Goal: Task Accomplishment & Management: Complete application form

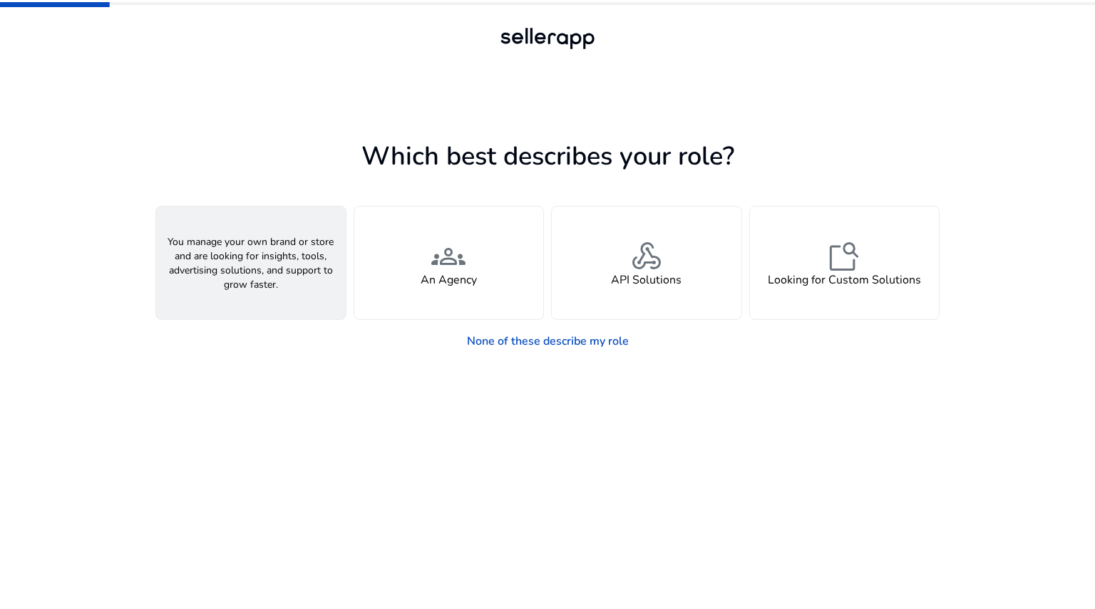
click at [284, 274] on div "person A Seller" at bounding box center [251, 263] width 190 height 113
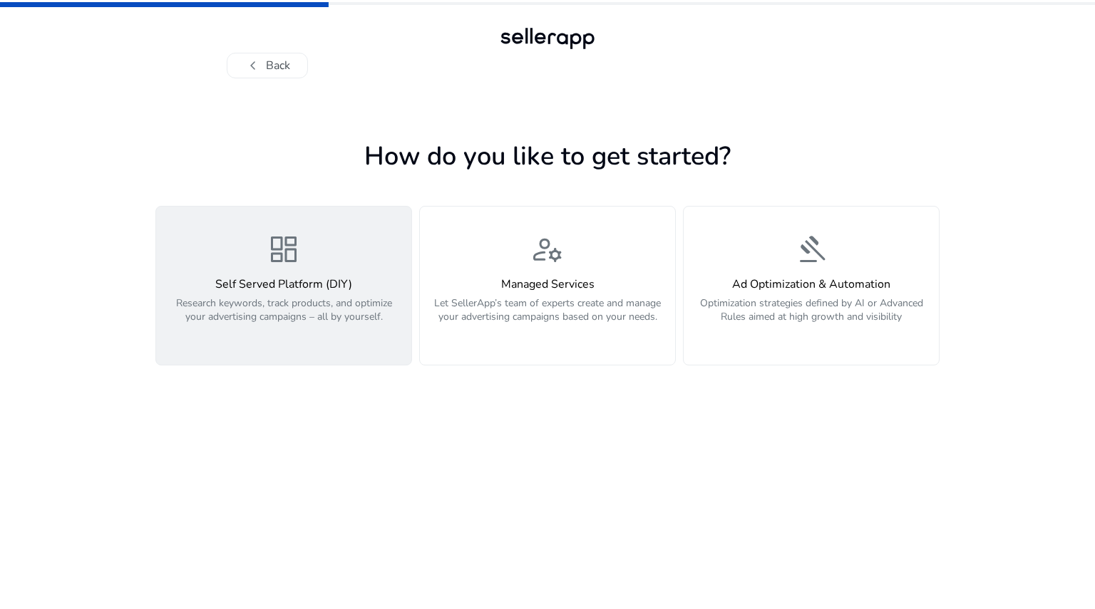
click at [343, 307] on p "Research keywords, track products, and optimize your advertising campaigns – al…" at bounding box center [284, 317] width 238 height 43
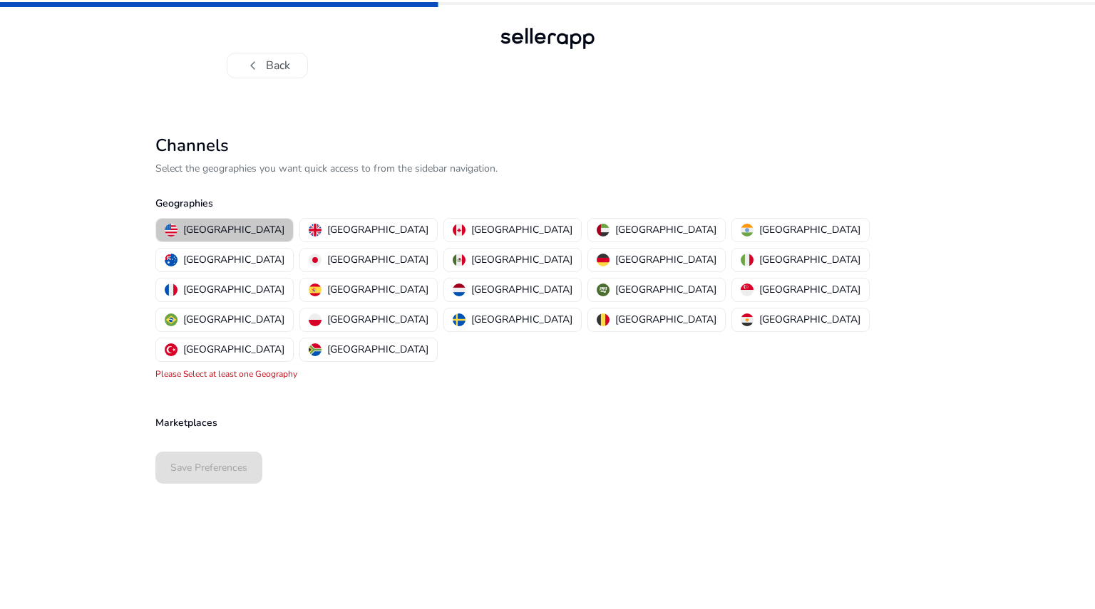
click at [230, 228] on p "[GEOGRAPHIC_DATA]" at bounding box center [233, 229] width 101 height 15
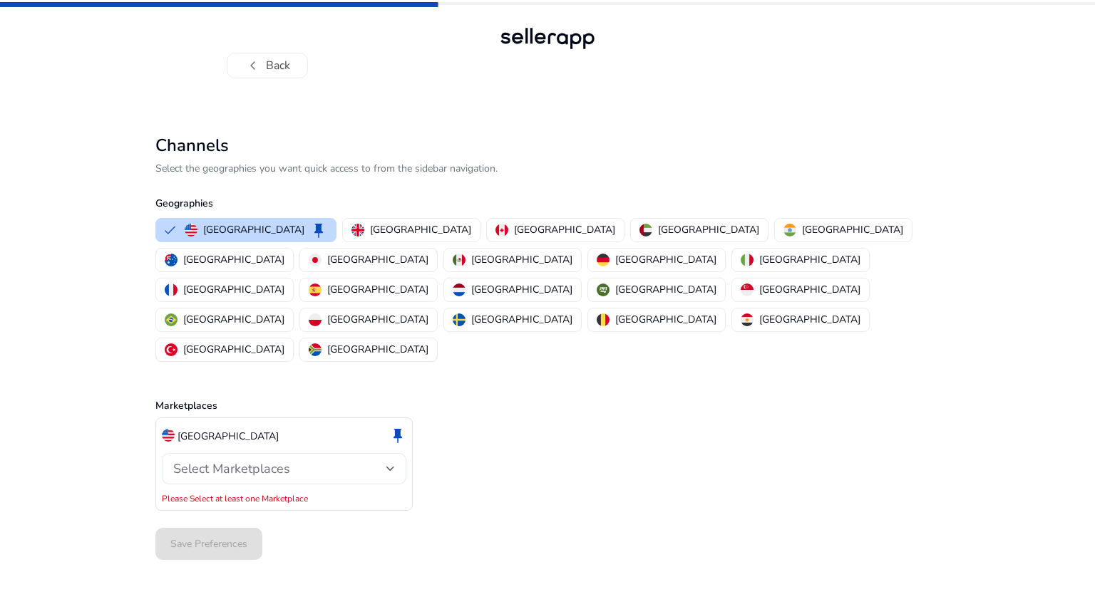
click at [281, 453] on div "Select Marketplaces" at bounding box center [284, 468] width 222 height 31
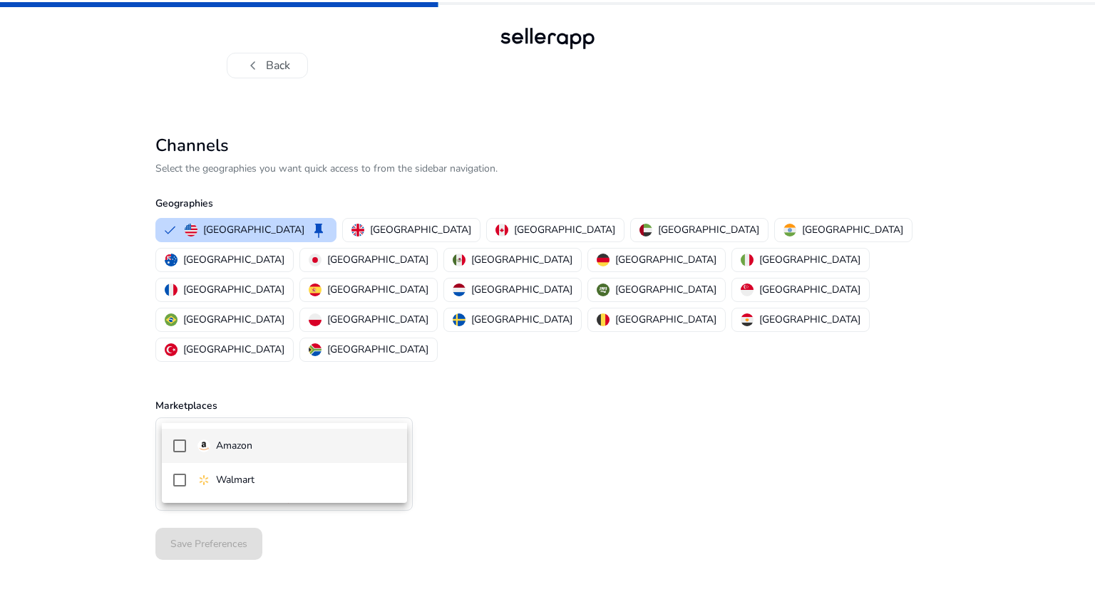
click at [277, 444] on span "Amazon" at bounding box center [296, 446] width 198 height 16
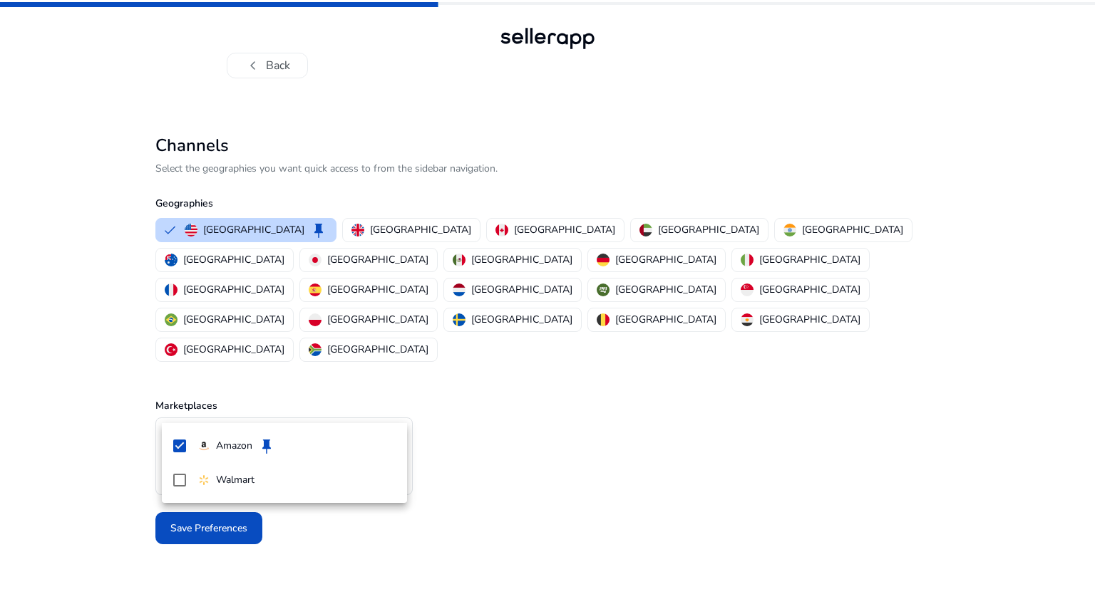
click at [133, 467] on div at bounding box center [547, 304] width 1095 height 609
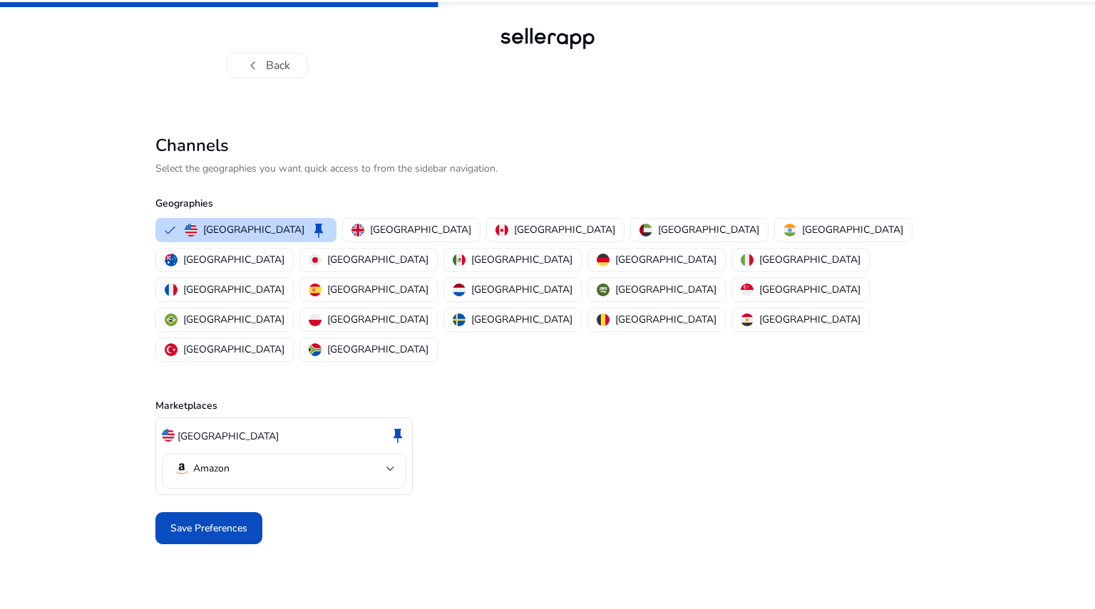
click at [242, 460] on mat-select-trigger "Amazon" at bounding box center [279, 468] width 213 height 17
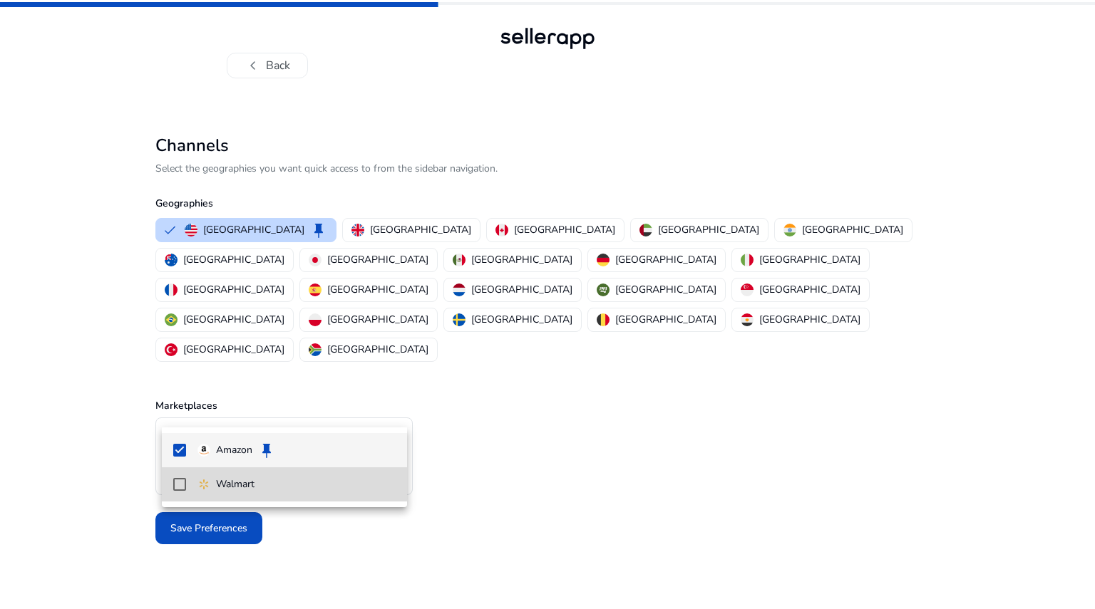
click at [222, 468] on mat-option "Walmart" at bounding box center [284, 484] width 245 height 34
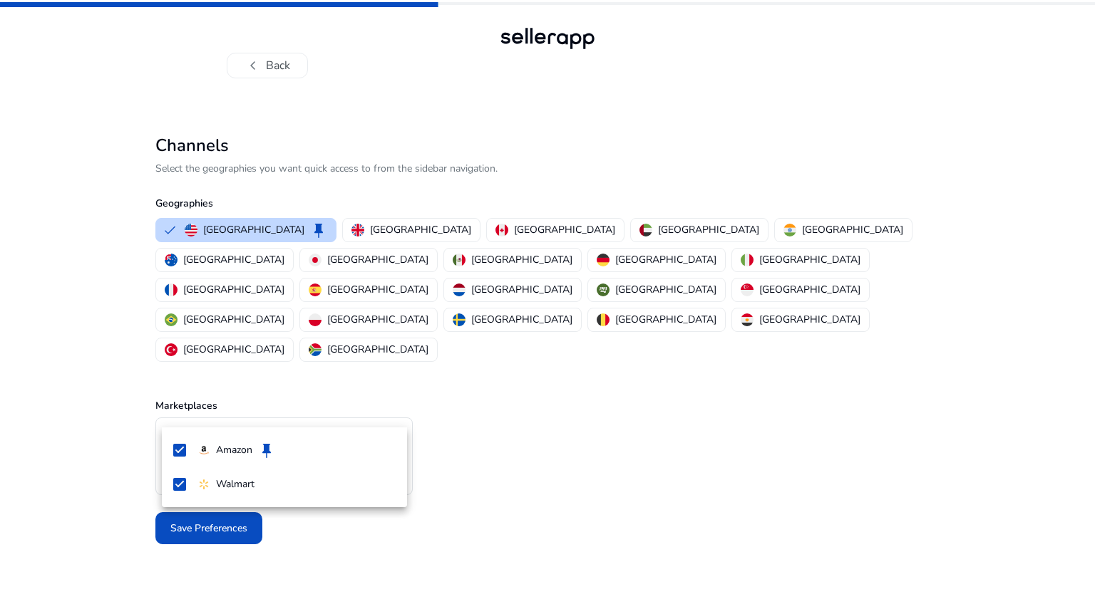
click at [118, 473] on div at bounding box center [547, 304] width 1095 height 609
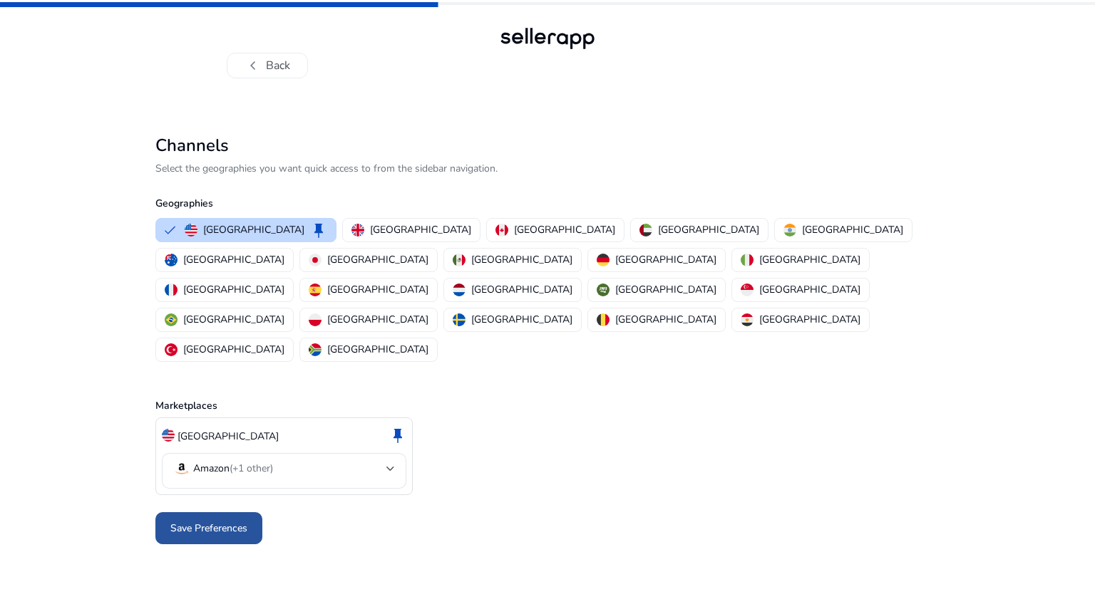
click at [175, 521] on span "Save Preferences" at bounding box center [208, 528] width 77 height 15
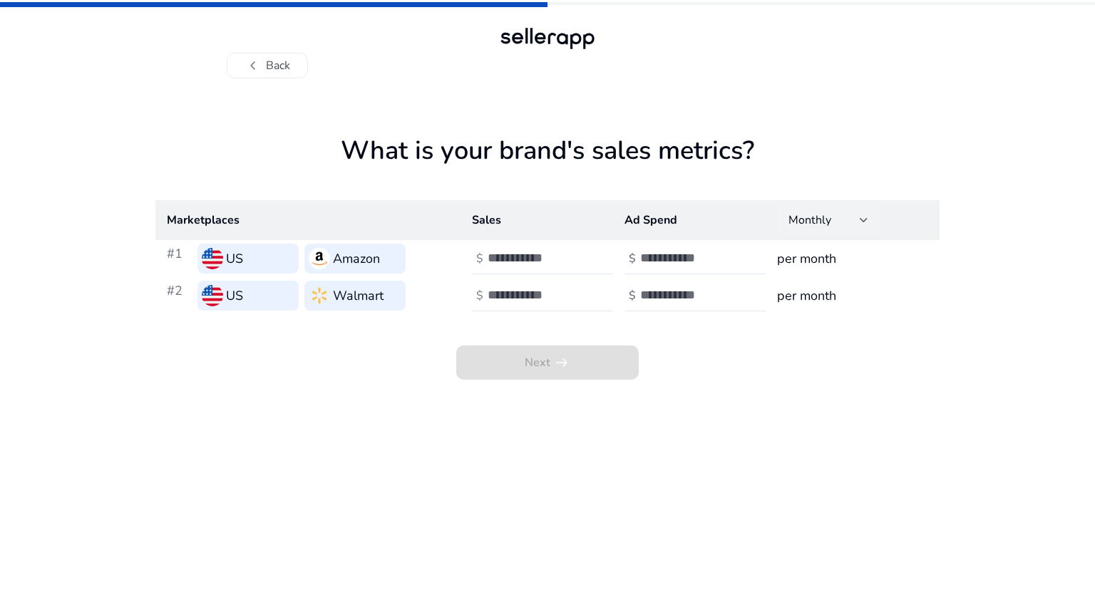
click at [849, 210] on div "Monthly" at bounding box center [828, 220] width 80 height 31
click at [545, 266] on div at bounding box center [547, 304] width 1095 height 609
click at [545, 266] on input "number" at bounding box center [535, 258] width 96 height 16
click at [540, 373] on span "Next arrow_right_alt" at bounding box center [547, 363] width 182 height 34
click at [552, 259] on input "number" at bounding box center [535, 258] width 96 height 16
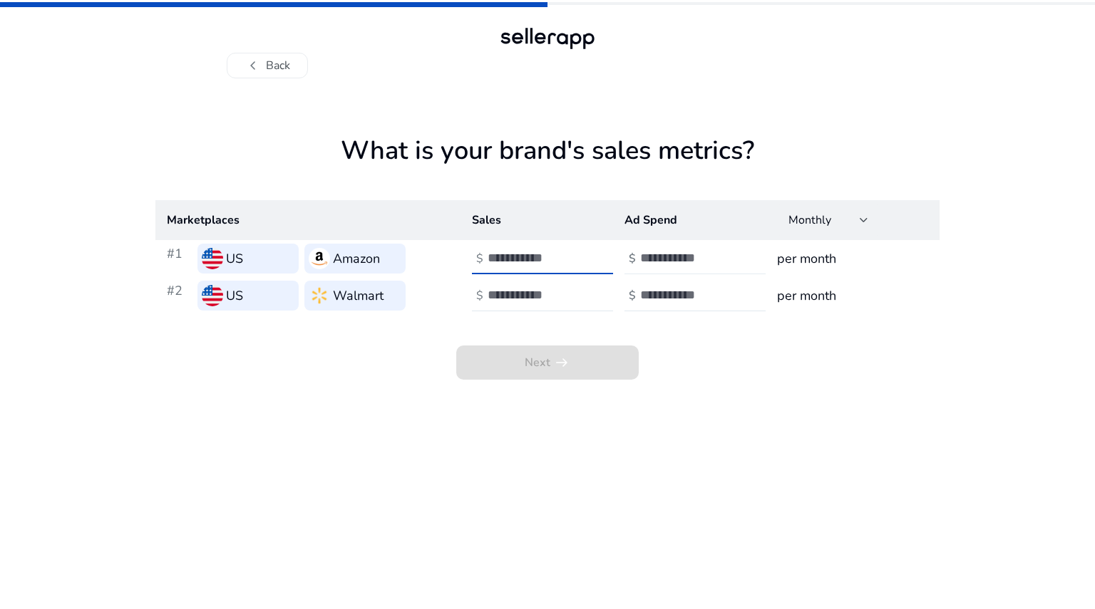
type input "*"
click at [682, 256] on input "number" at bounding box center [688, 258] width 96 height 16
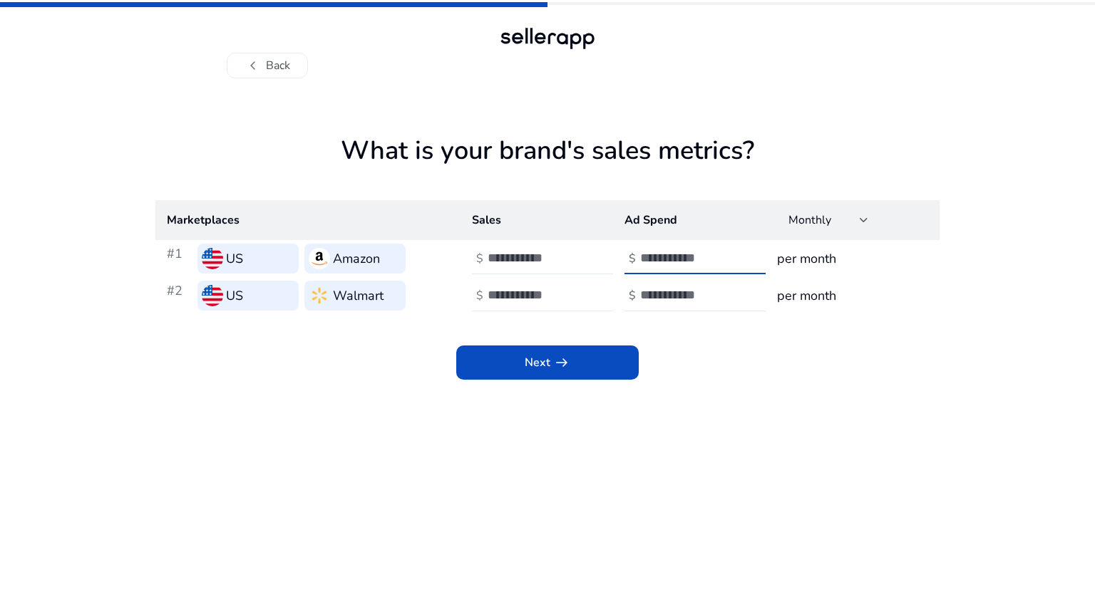
type input "*"
click at [558, 291] on input "number" at bounding box center [535, 295] width 96 height 16
type input "*"
click at [643, 293] on input "number" at bounding box center [688, 295] width 96 height 16
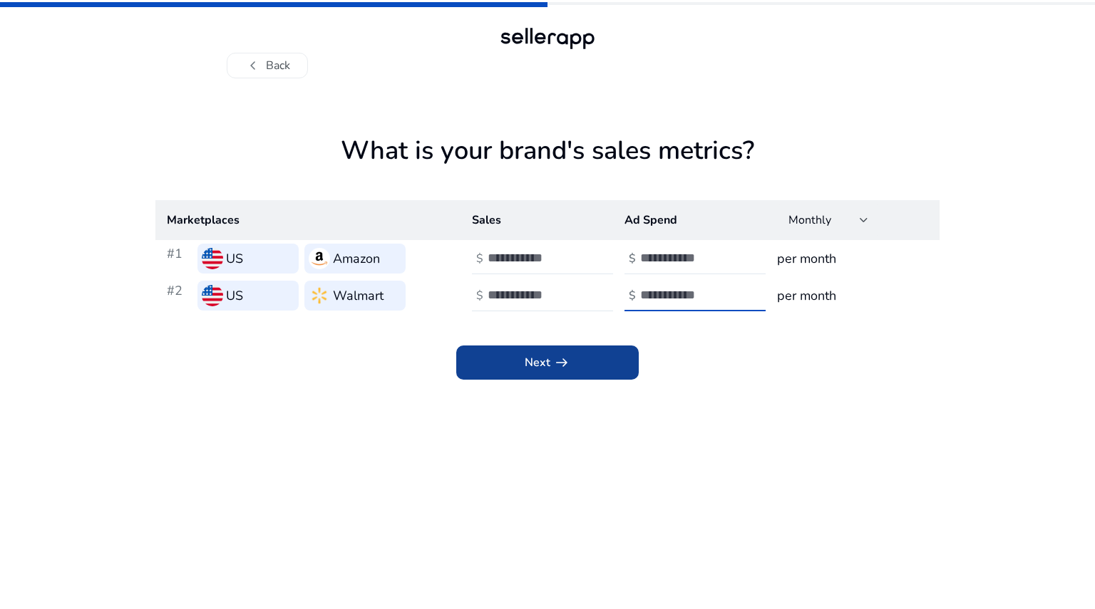
type input "*"
click at [555, 354] on span "arrow_right_alt" at bounding box center [561, 362] width 17 height 17
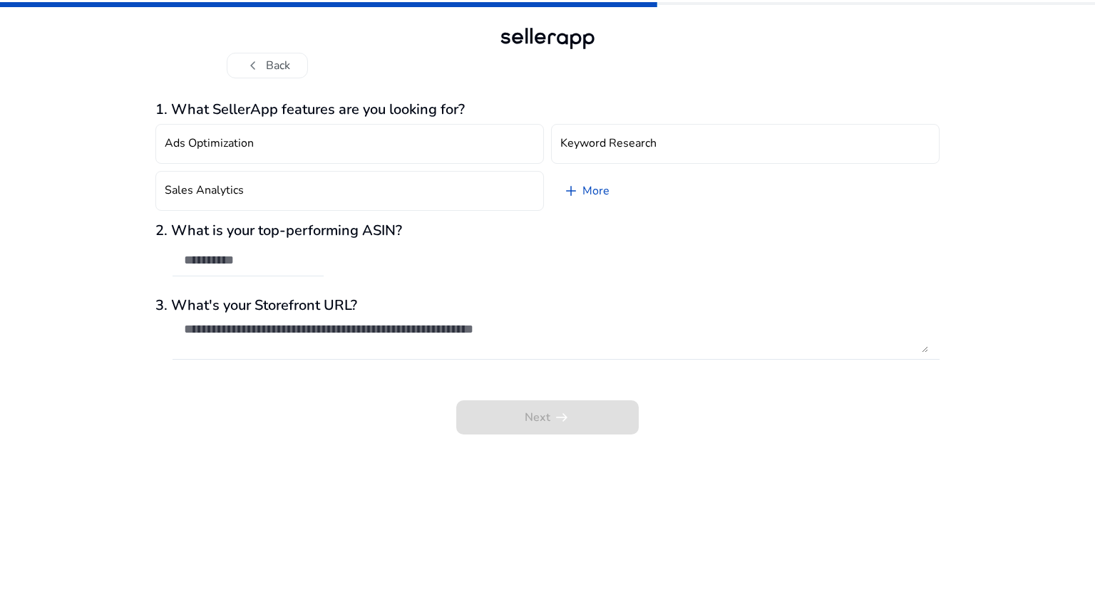
click at [389, 165] on div "Ads Optimization Keyword Research Sales Analytics add More" at bounding box center [547, 167] width 784 height 98
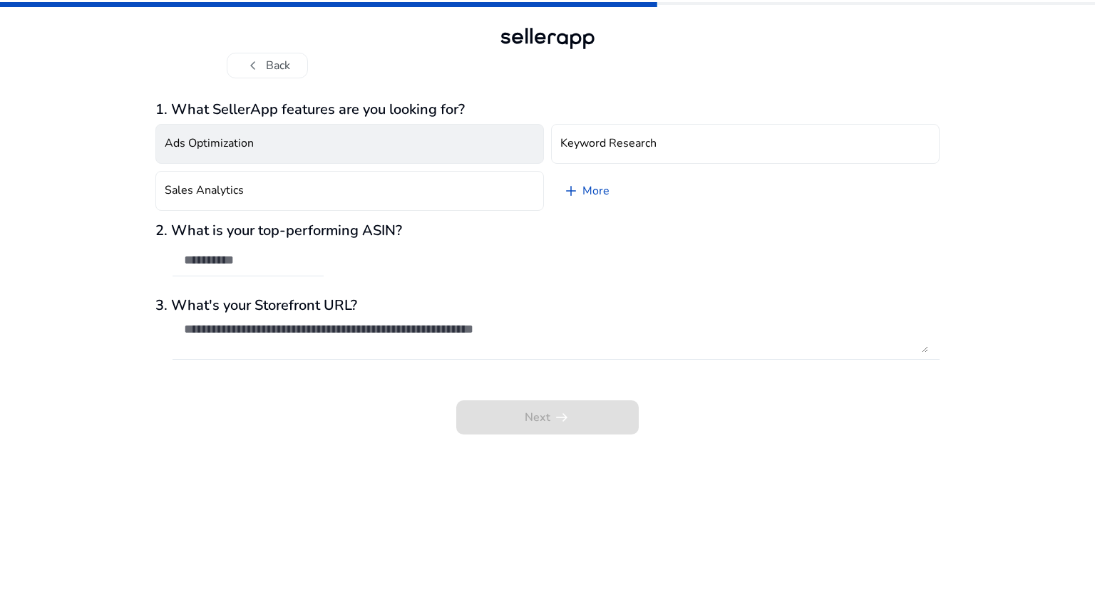
click at [383, 148] on button "Ads Optimization" at bounding box center [349, 144] width 388 height 40
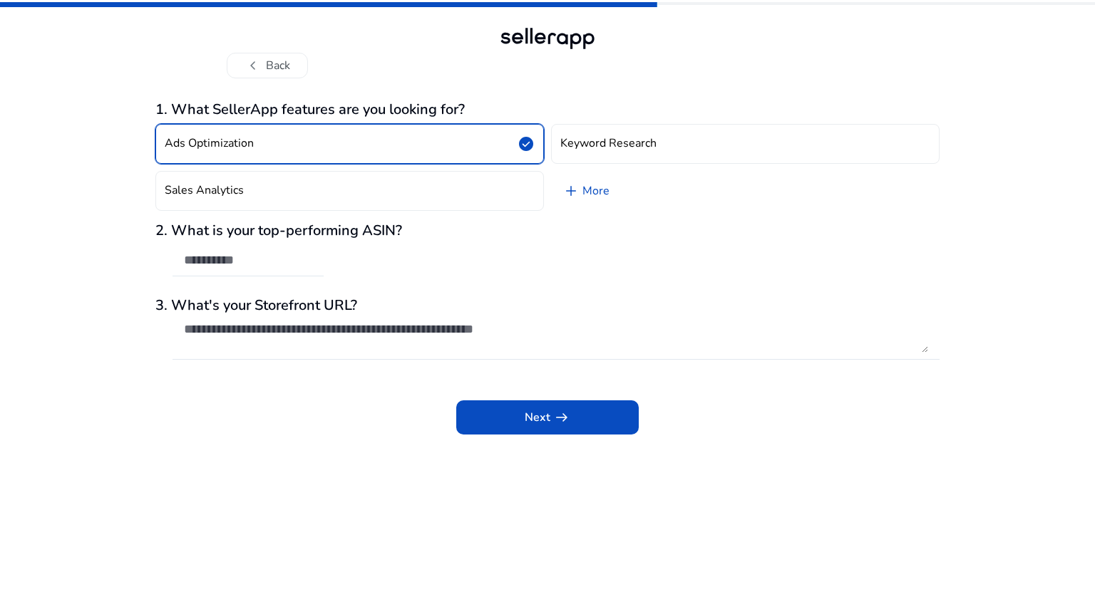
click at [475, 128] on button "Ads Optimization check_circle" at bounding box center [349, 144] width 388 height 40
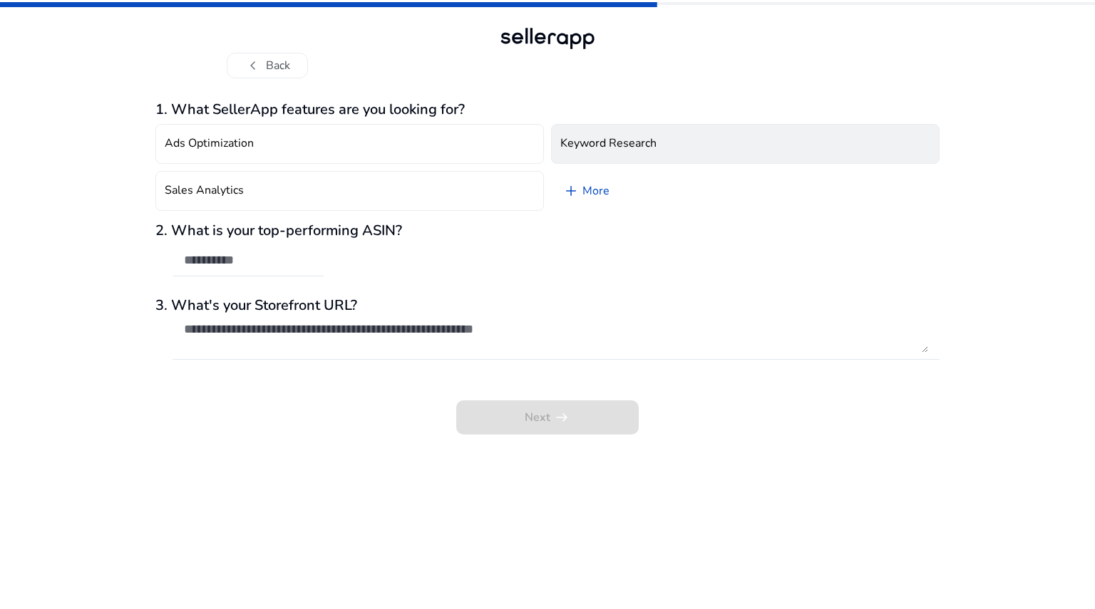
click at [575, 133] on button "Keyword Research" at bounding box center [745, 144] width 388 height 40
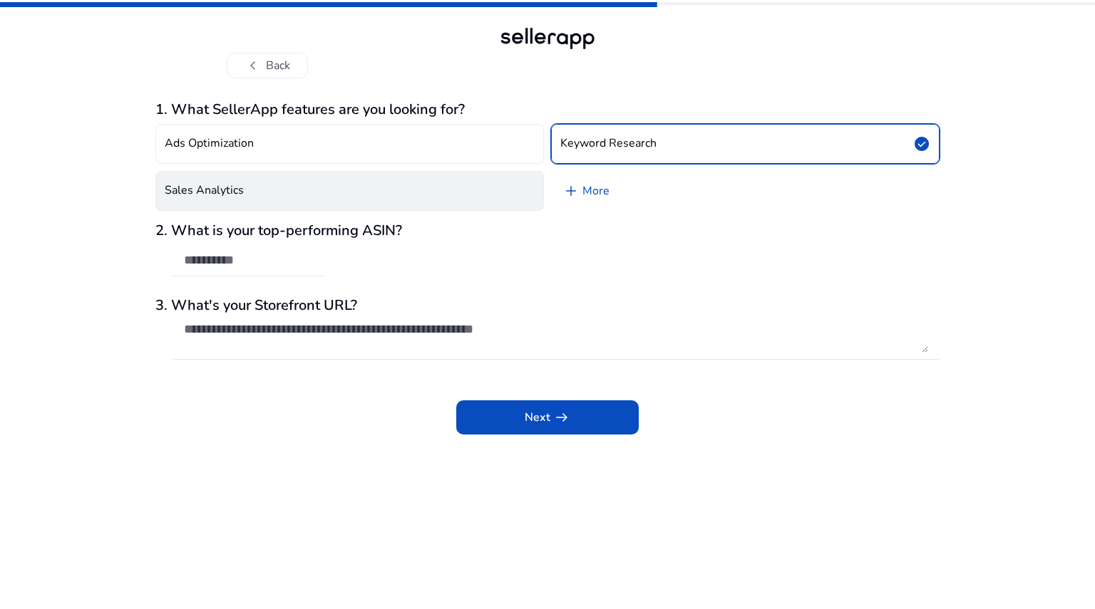
click at [514, 182] on button "Sales Analytics" at bounding box center [349, 191] width 388 height 40
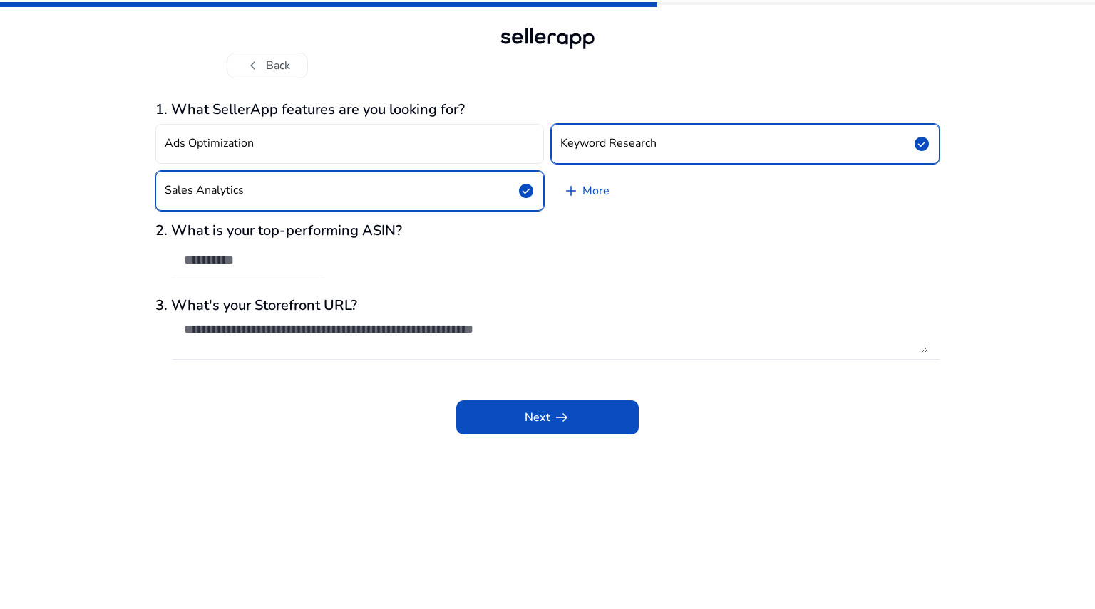
click at [620, 157] on button "Keyword Research check_circle" at bounding box center [745, 144] width 388 height 40
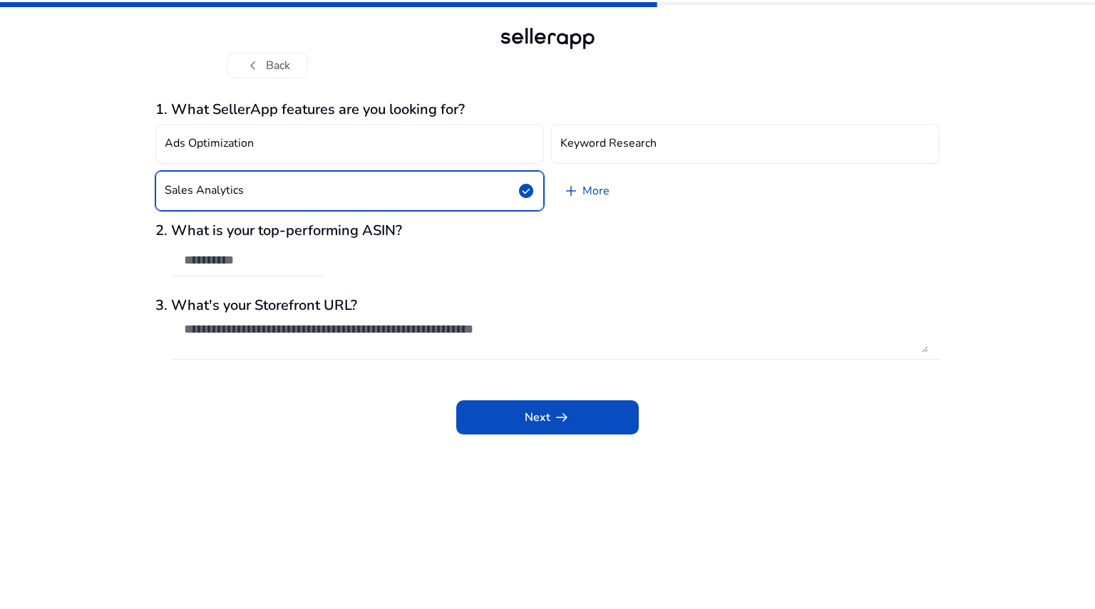
click at [265, 258] on input "text" at bounding box center [248, 260] width 128 height 16
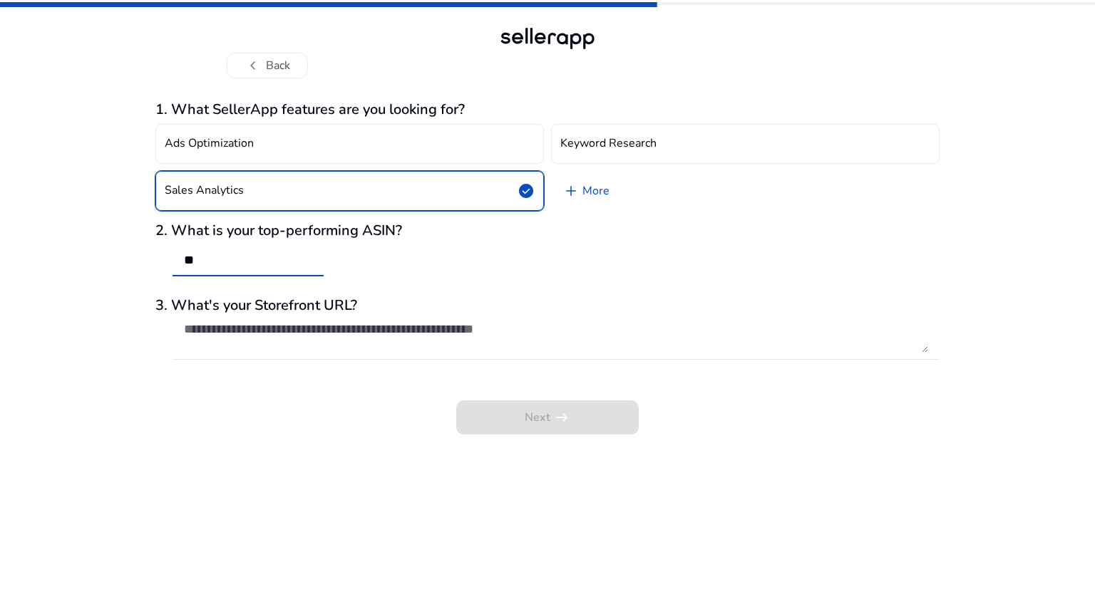
type input "*"
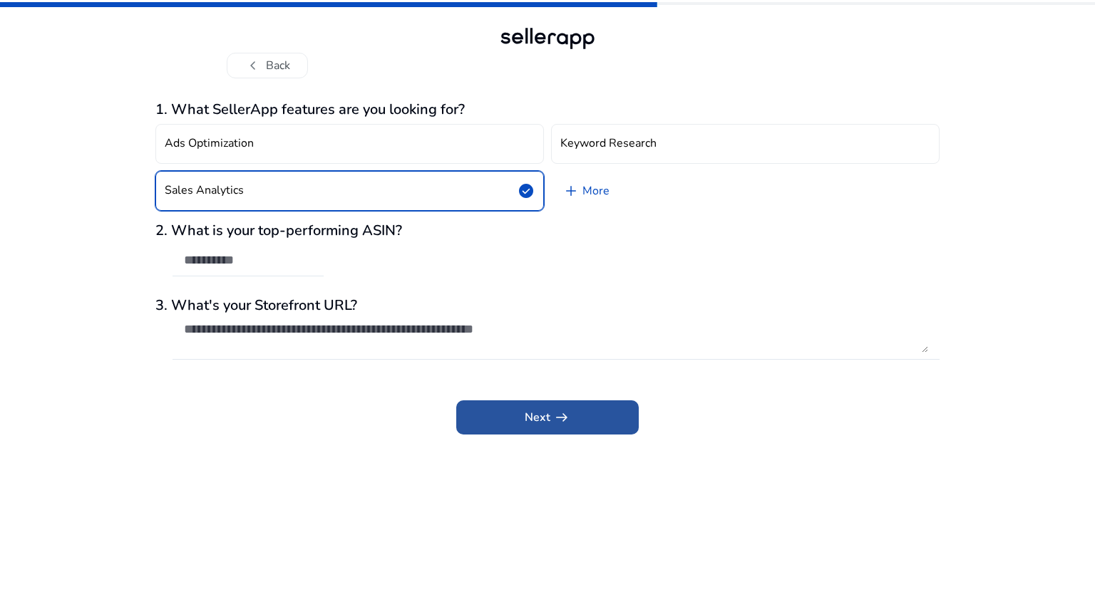
click at [502, 415] on span at bounding box center [547, 418] width 182 height 34
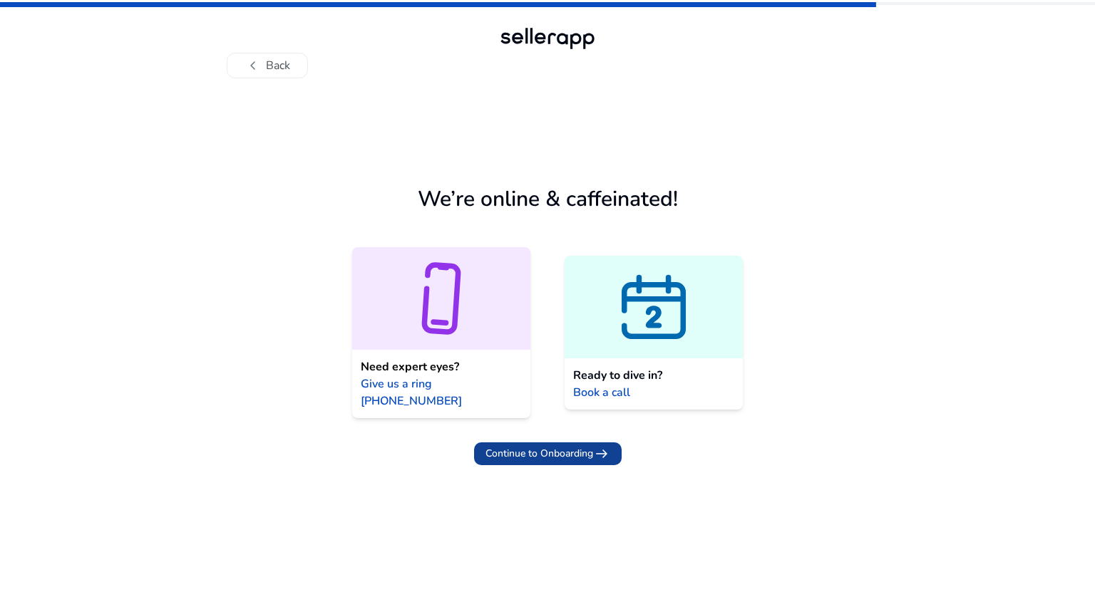
click at [549, 446] on span "Continue to Onboarding" at bounding box center [539, 453] width 108 height 15
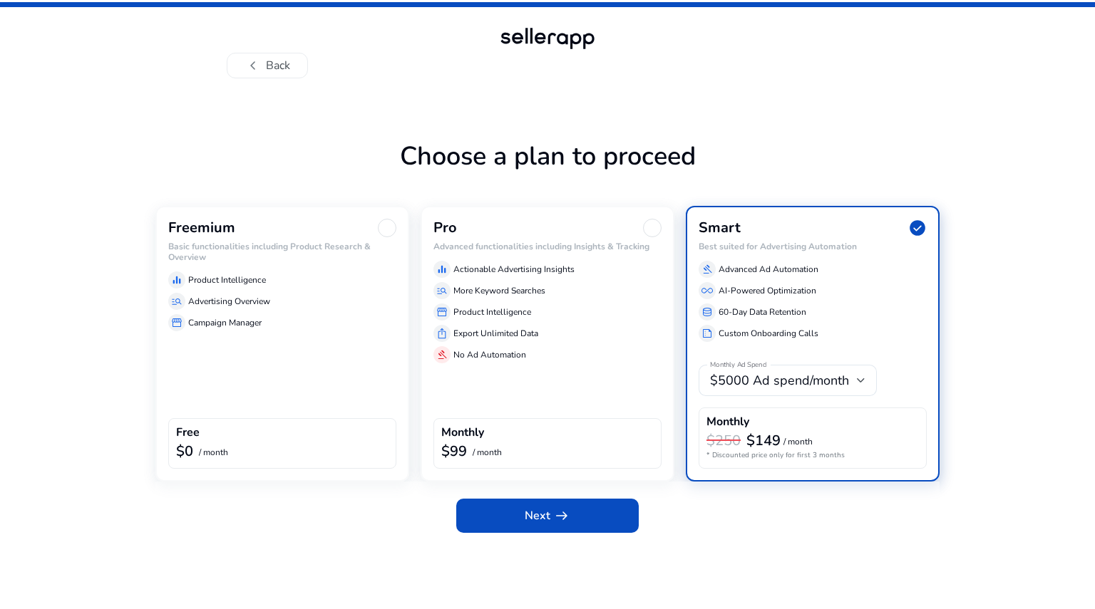
click at [358, 348] on div "Freemium Basic functionalities including Product Research & Overview equalizer …" at bounding box center [282, 344] width 254 height 276
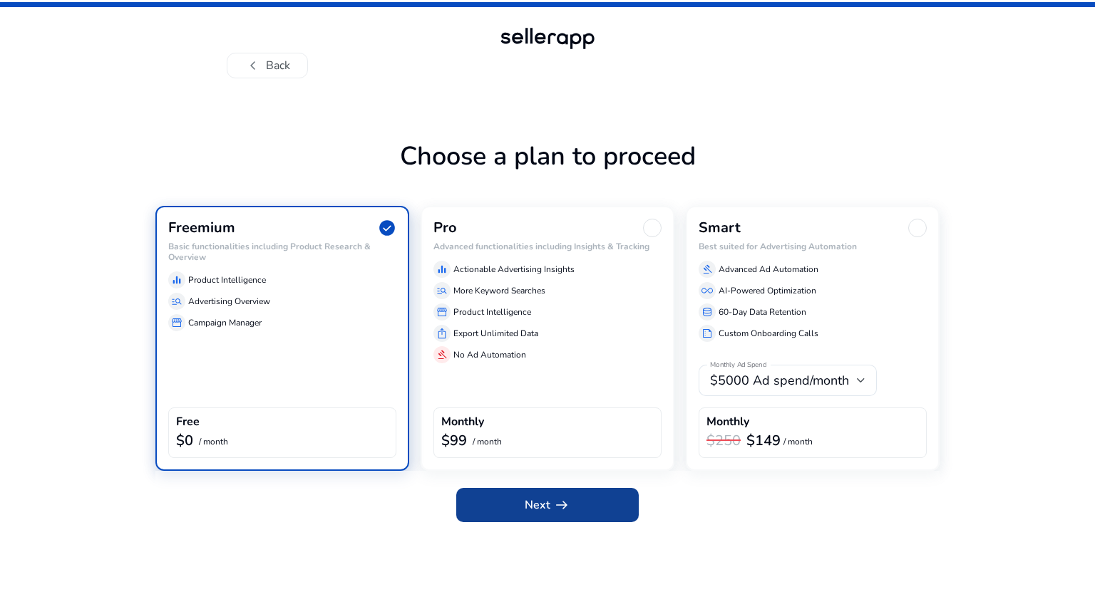
click at [534, 518] on span at bounding box center [547, 505] width 182 height 34
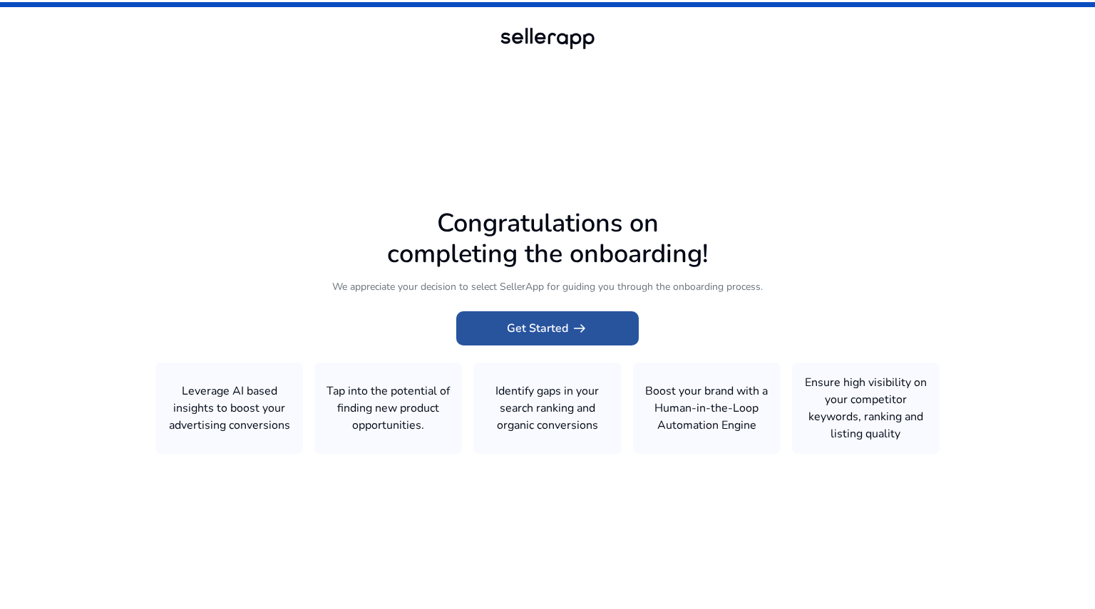
click at [559, 336] on span "Get Started arrow_right_alt" at bounding box center [547, 328] width 81 height 17
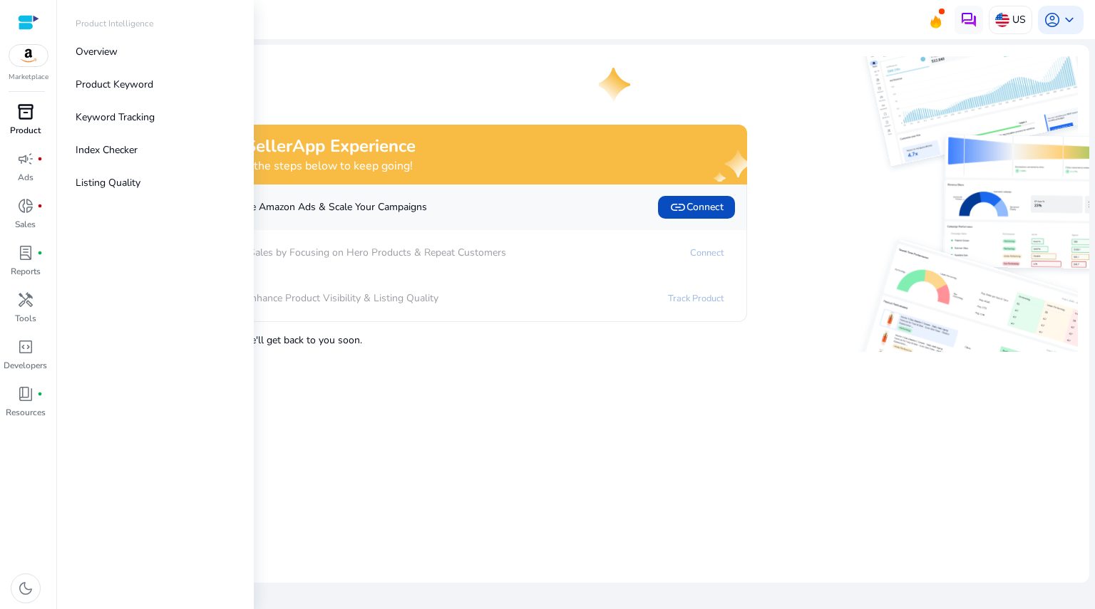
click at [20, 120] on span "inventory_2" at bounding box center [25, 111] width 17 height 17
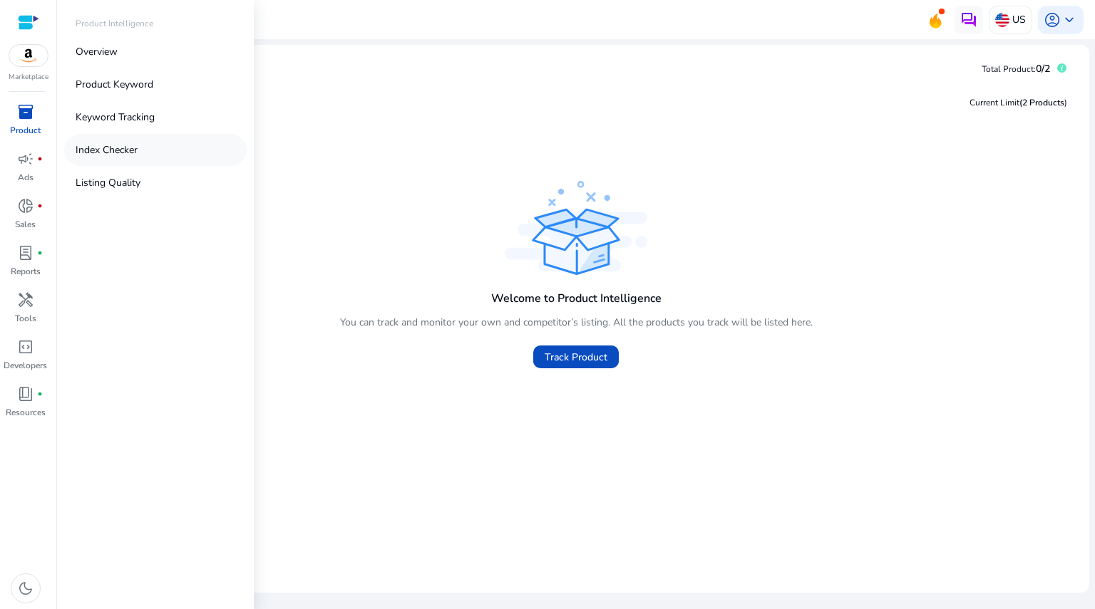
click at [124, 146] on p "Index Checker" at bounding box center [107, 150] width 62 height 15
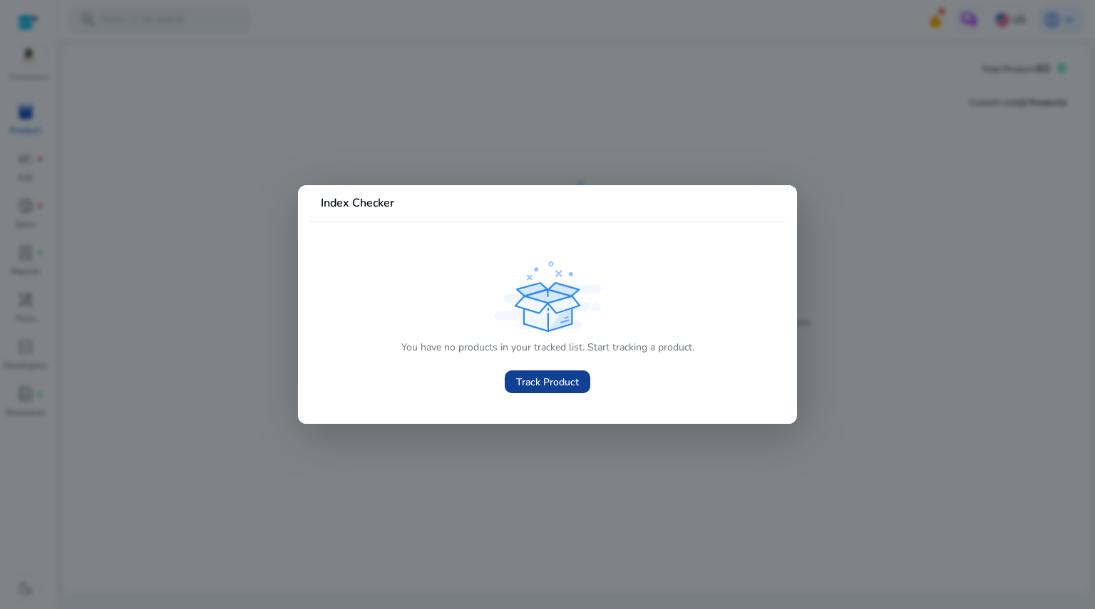
click at [532, 379] on span "Track Product" at bounding box center [547, 382] width 63 height 15
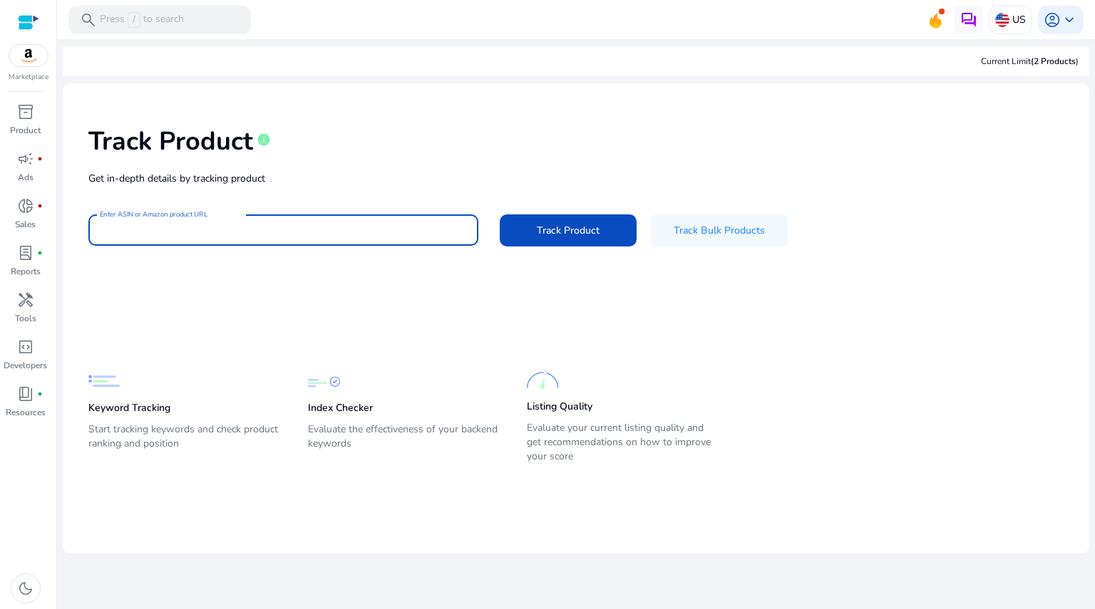
click at [302, 229] on input "Enter ASIN or Amazon product URL" at bounding box center [283, 230] width 367 height 16
click at [443, 128] on div "Track Product info" at bounding box center [575, 138] width 975 height 58
click at [384, 235] on input "Enter ASIN or Amazon product URL" at bounding box center [283, 230] width 367 height 16
paste input "**********"
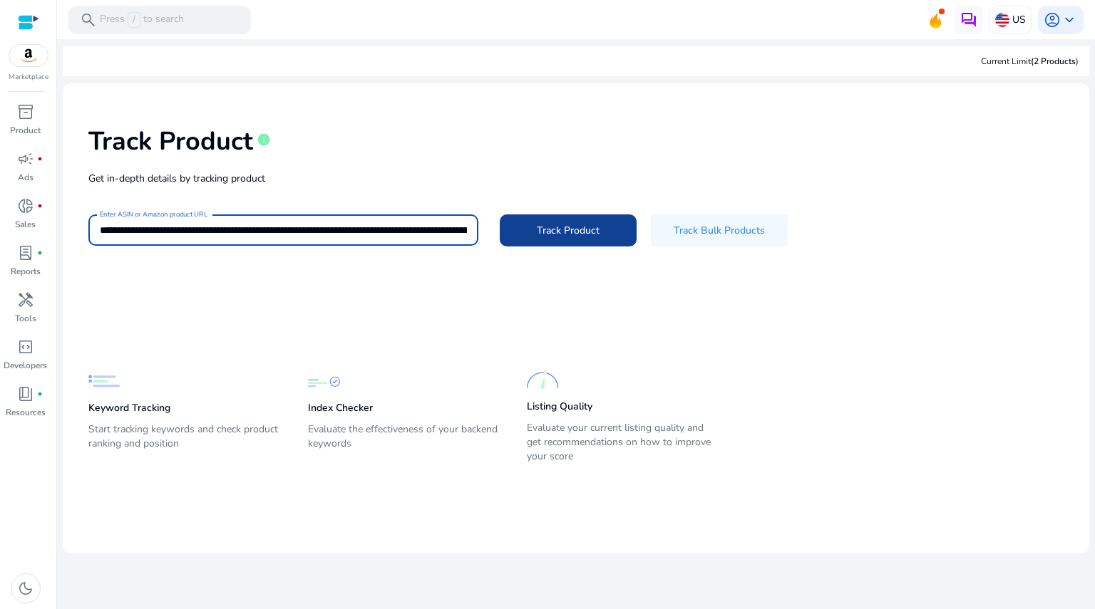
scroll to position [0, 3156]
type input "**********"
click at [507, 230] on span at bounding box center [568, 230] width 137 height 34
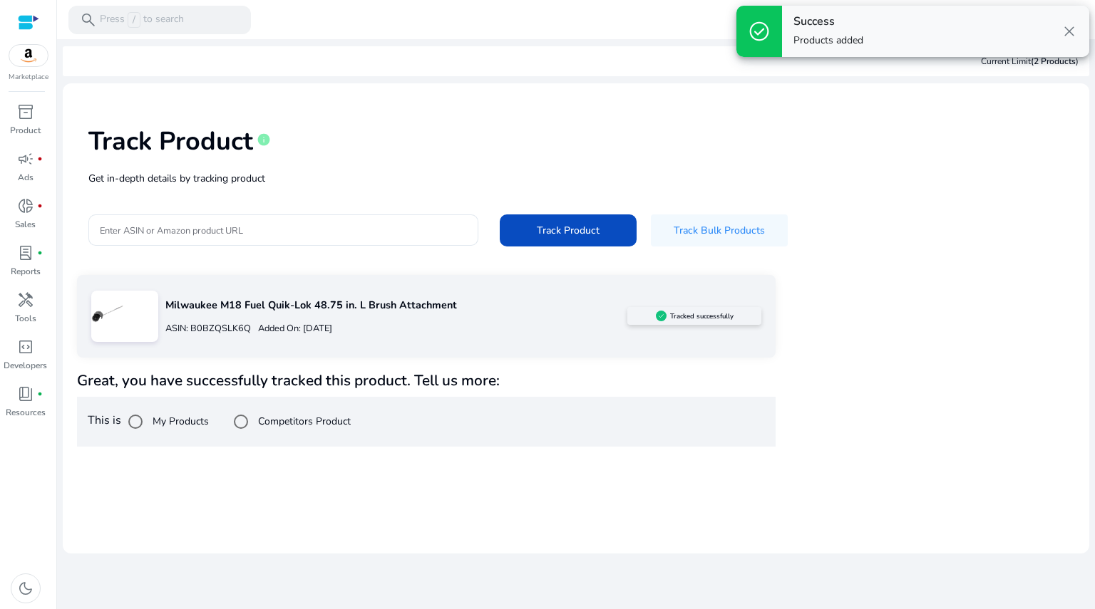
click at [373, 303] on p "Milwaukee M18 Fuel Quik-Lok 48.75 in. L Brush Attachment" at bounding box center [396, 306] width 462 height 16
click at [170, 309] on p "Milwaukee M18 Fuel Quik-Lok 48.75 in. L Brush Attachment" at bounding box center [396, 306] width 462 height 16
click at [131, 314] on div at bounding box center [124, 316] width 67 height 51
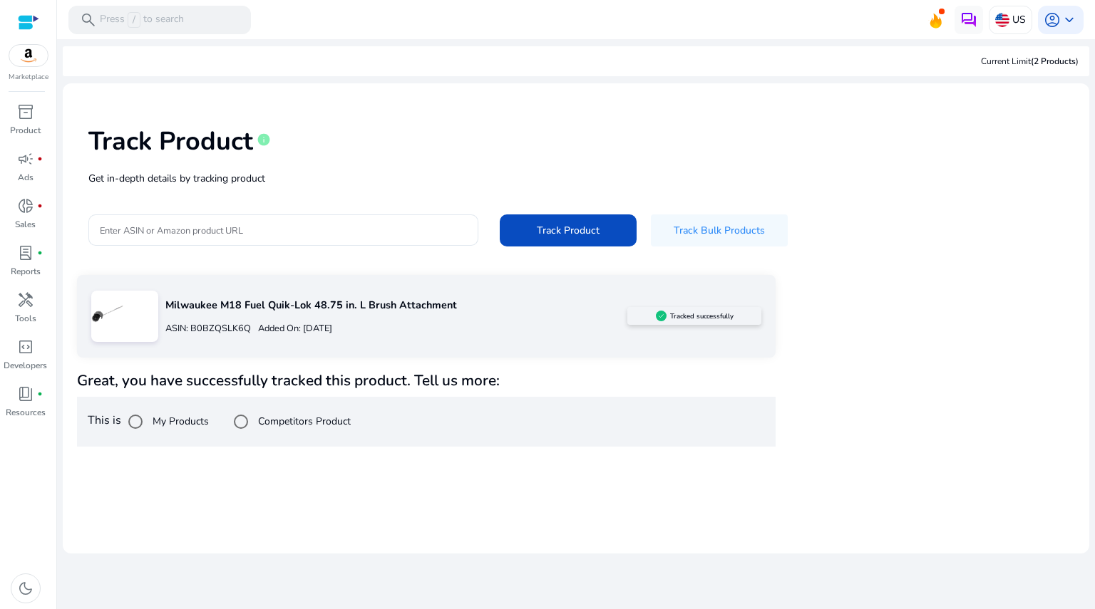
click at [714, 312] on h5 "Tracked successfully" at bounding box center [701, 316] width 63 height 9
click at [1034, 56] on span "(2 Products" at bounding box center [1052, 61] width 45 height 11
click at [35, 249] on div "lab_profile fiber_manual_record" at bounding box center [26, 253] width 40 height 23
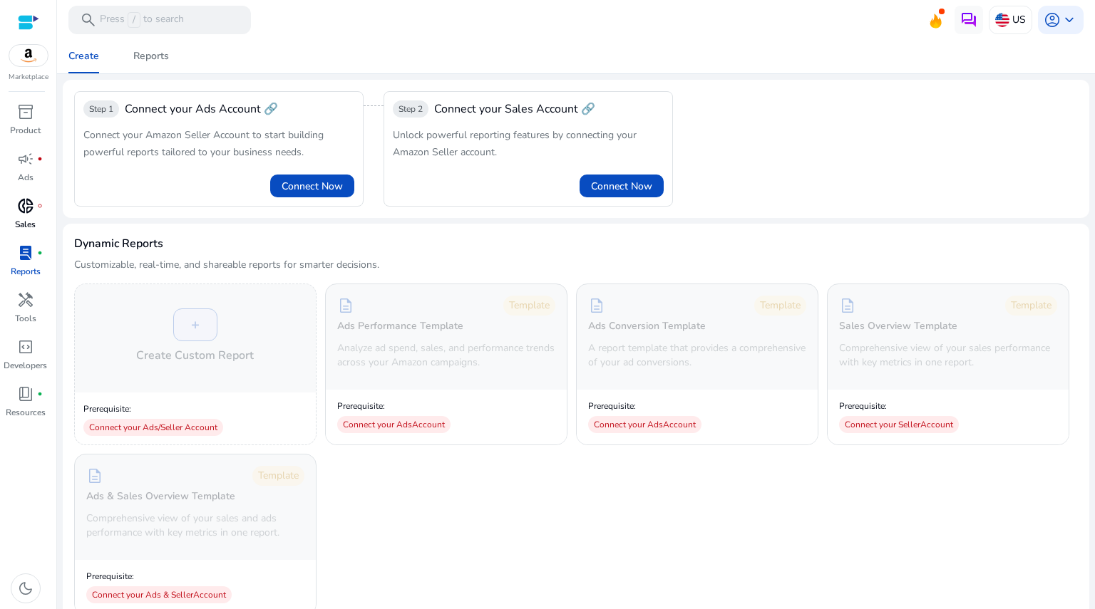
click at [26, 210] on span "donut_small" at bounding box center [25, 205] width 17 height 17
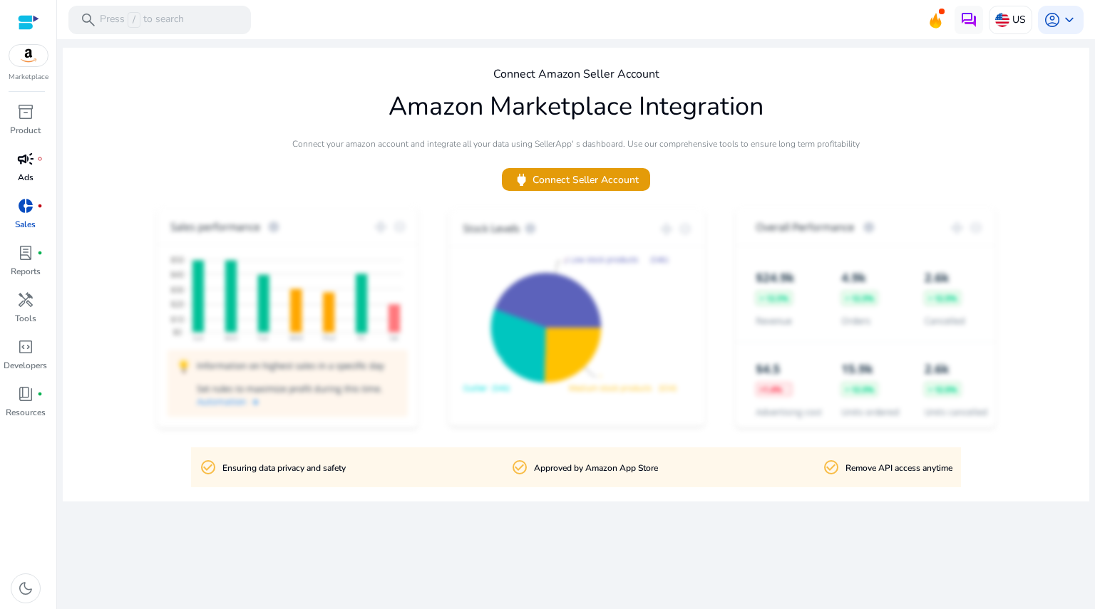
click at [26, 160] on span "campaign" at bounding box center [25, 158] width 17 height 17
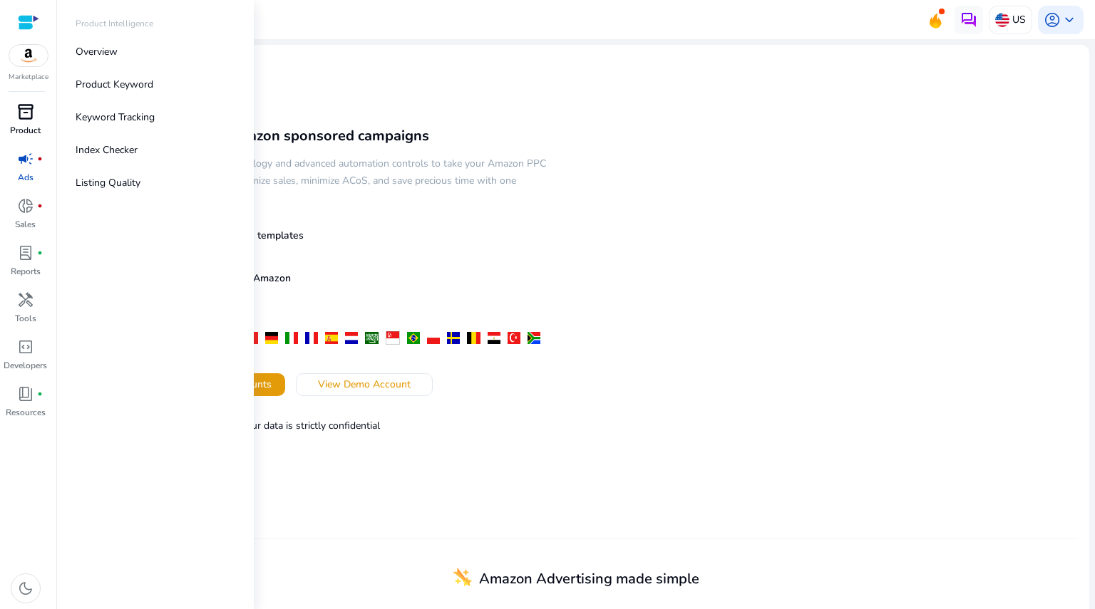
click at [27, 119] on span "inventory_2" at bounding box center [25, 111] width 17 height 17
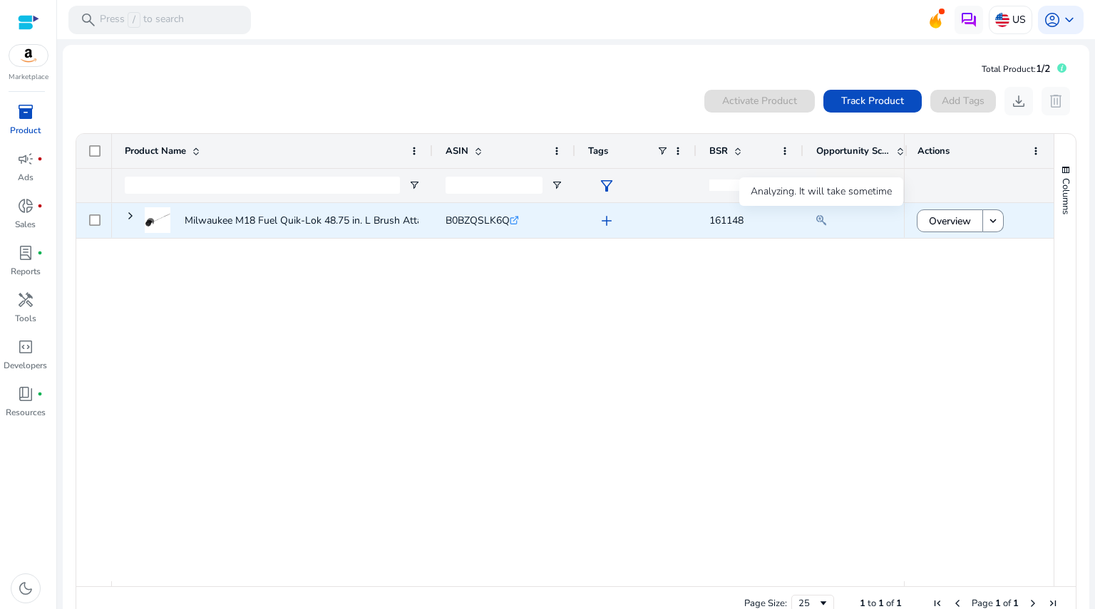
click at [821, 224] on mat-icon at bounding box center [821, 220] width 10 height 17
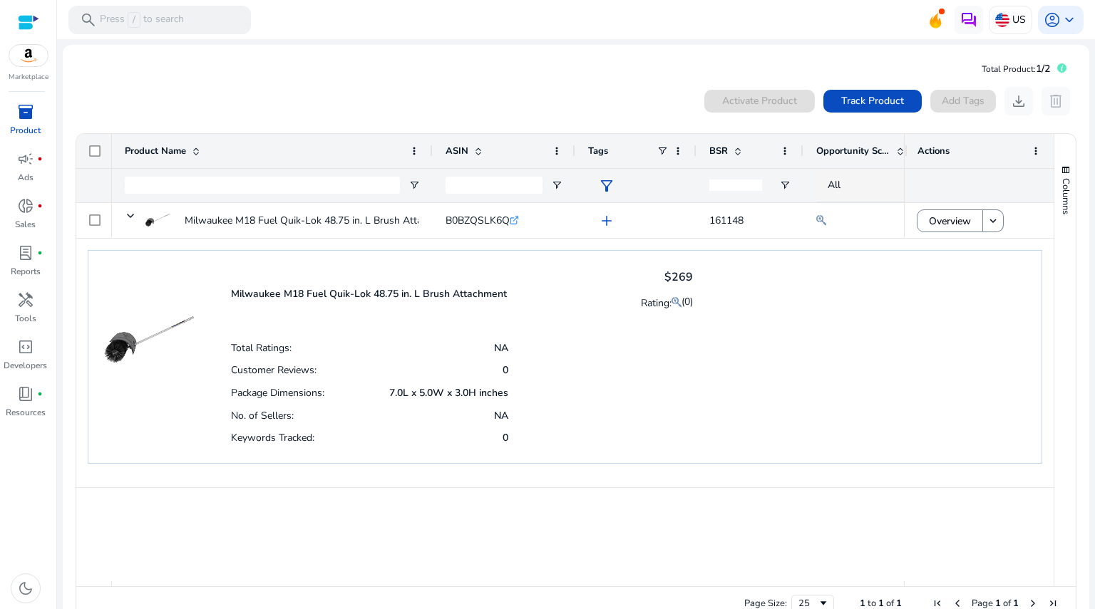
click at [844, 155] on span "Opportunity Score" at bounding box center [853, 151] width 74 height 13
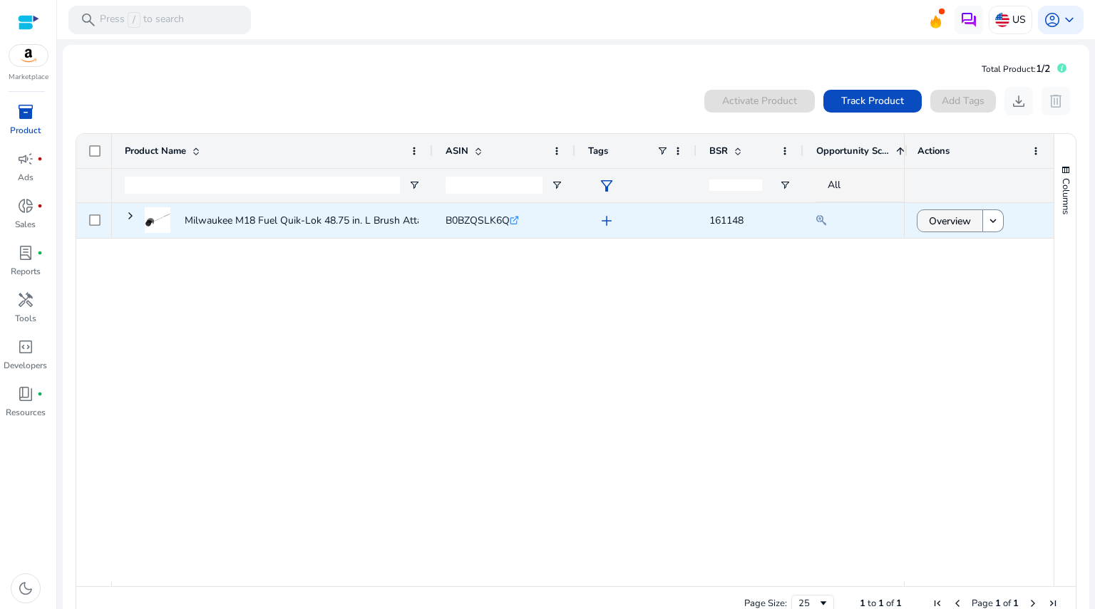
click at [966, 224] on span at bounding box center [949, 221] width 65 height 34
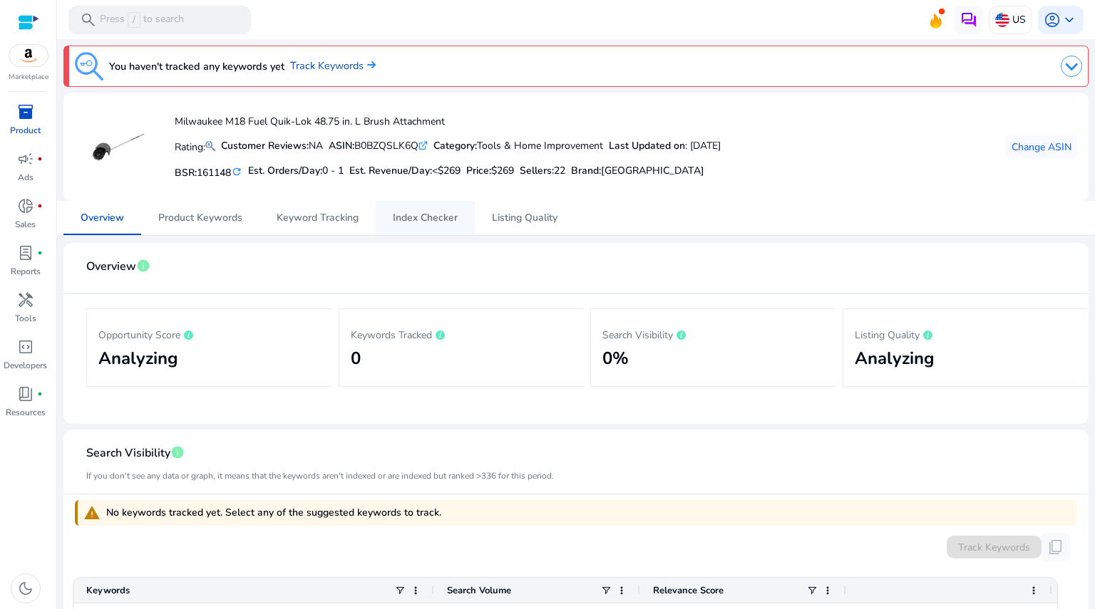
click at [440, 216] on span "Index Checker" at bounding box center [425, 218] width 65 height 10
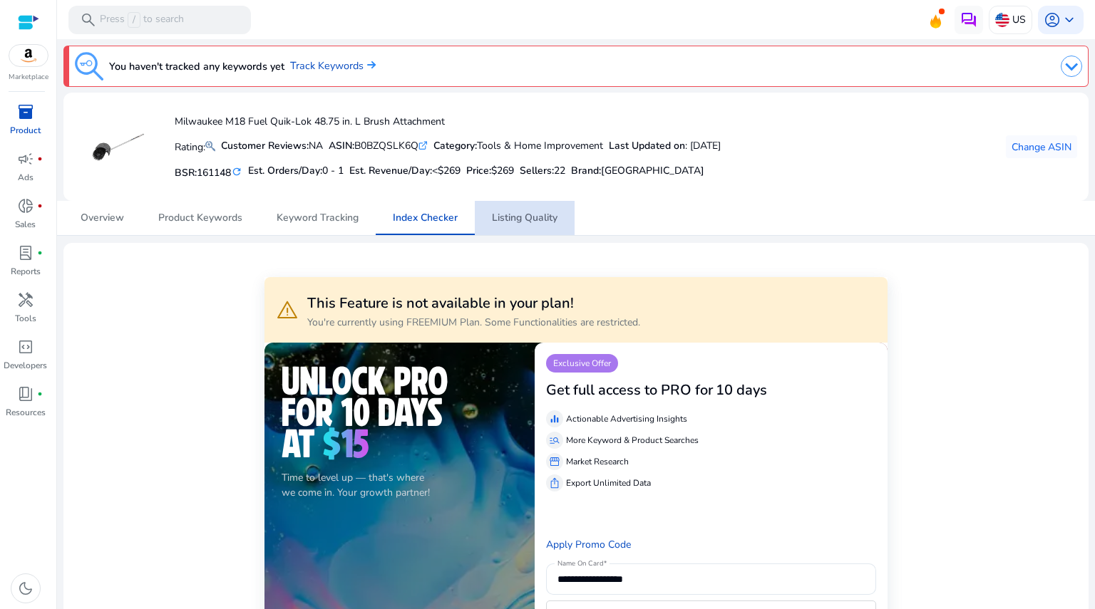
click at [528, 222] on span "Listing Quality" at bounding box center [525, 218] width 66 height 10
click at [31, 220] on p "Sales" at bounding box center [25, 224] width 21 height 13
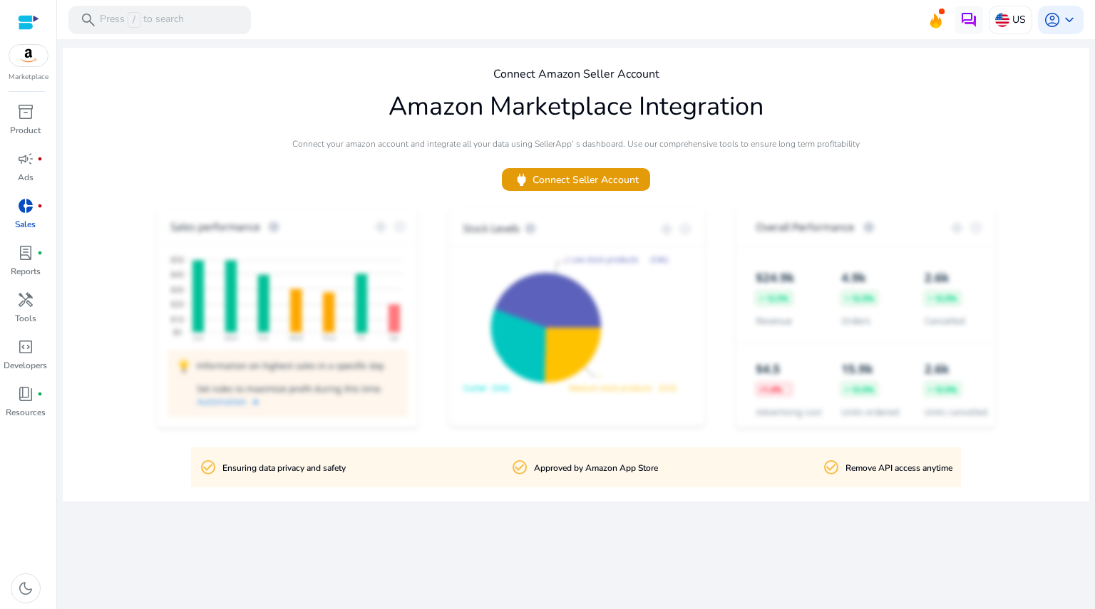
click at [30, 98] on div "Marketplace inventory_2 Product campaign fiber_manual_record Ads donut_small fi…" at bounding box center [28, 304] width 57 height 609
click at [29, 105] on span "inventory_2" at bounding box center [25, 111] width 17 height 17
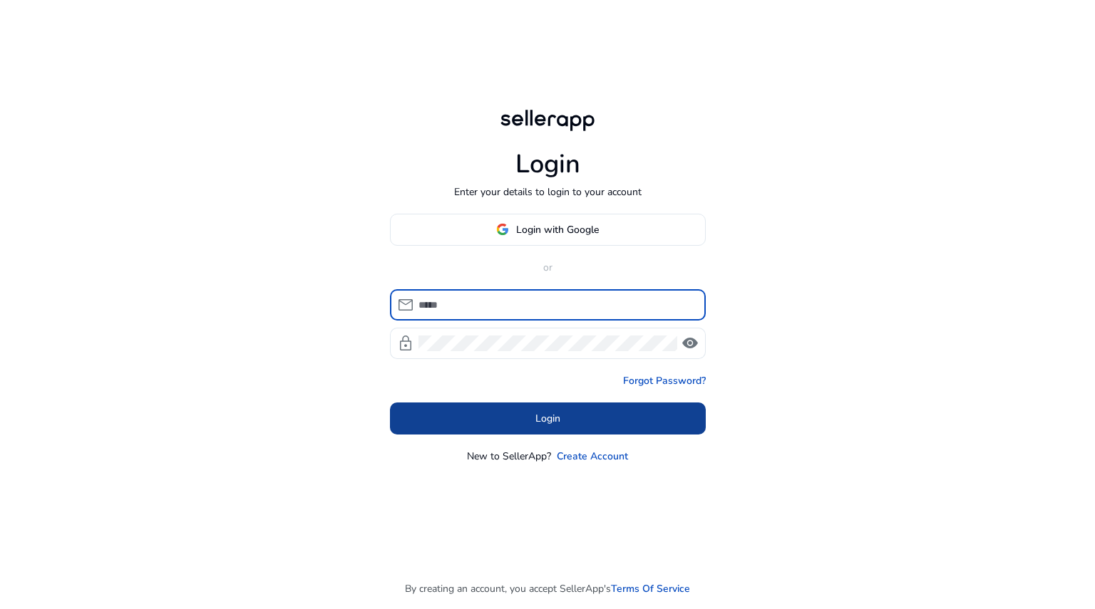
type input "**********"
click at [539, 415] on span "Login" at bounding box center [547, 418] width 25 height 15
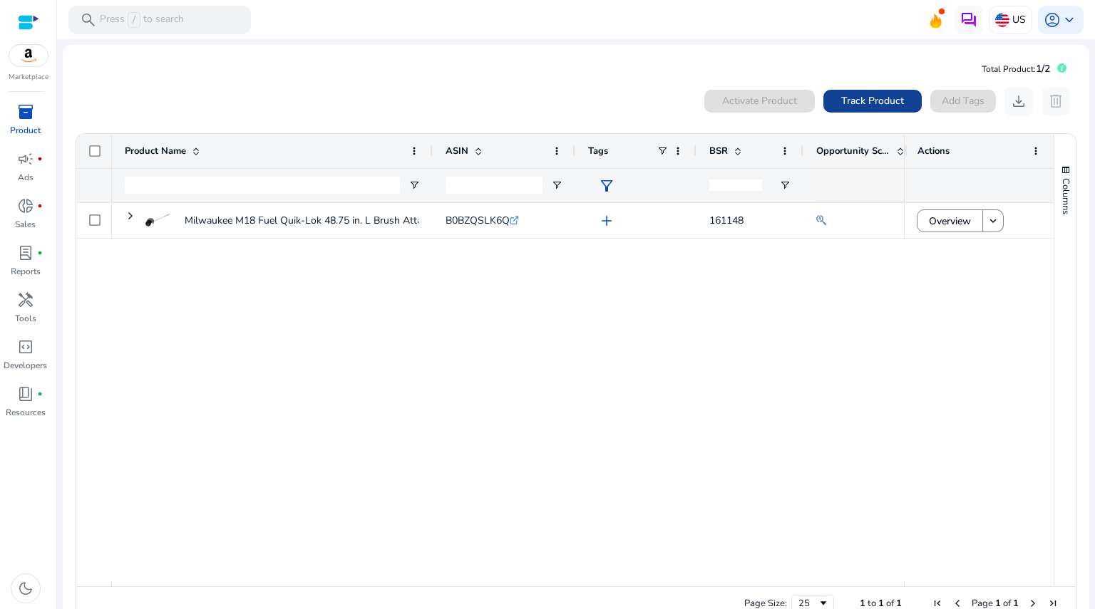
click at [897, 100] on span "Track Product" at bounding box center [872, 100] width 63 height 15
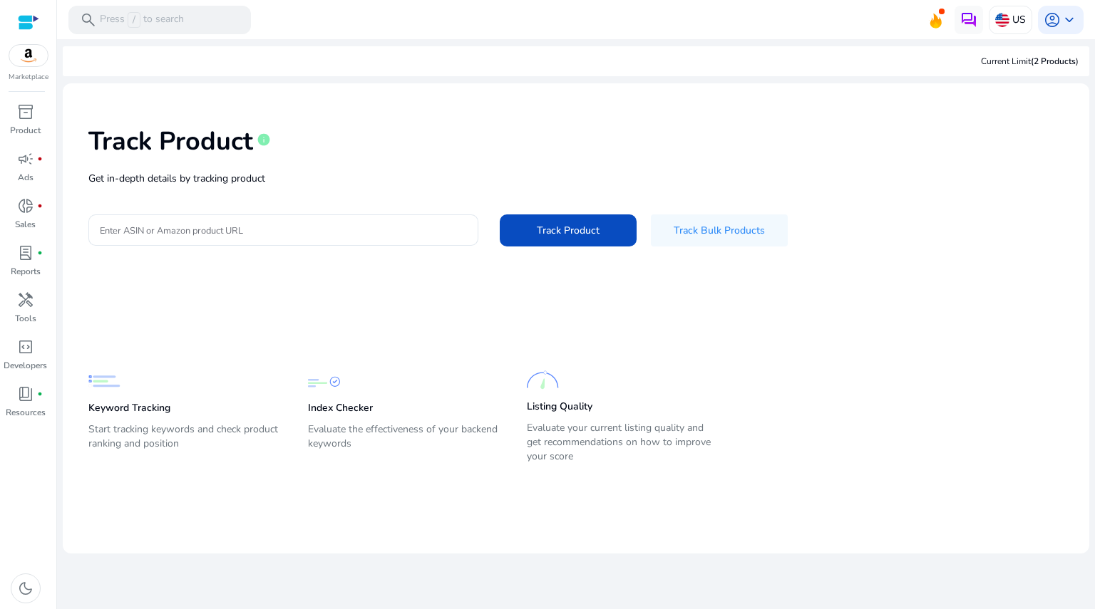
click at [391, 186] on div "Track Product info Get in-depth details by tracking product Enter ASIN or Amazo…" at bounding box center [575, 185] width 1003 height 180
click at [388, 228] on input "Enter ASIN or Amazon product URL" at bounding box center [283, 230] width 367 height 16
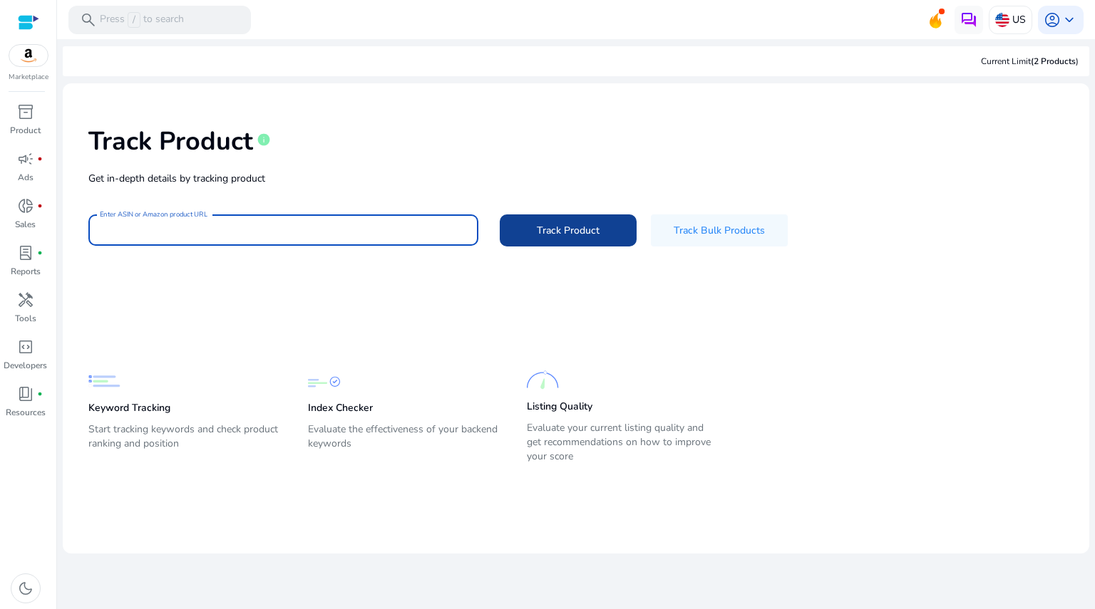
paste input "**********"
type input "**********"
click at [527, 234] on span at bounding box center [568, 230] width 137 height 34
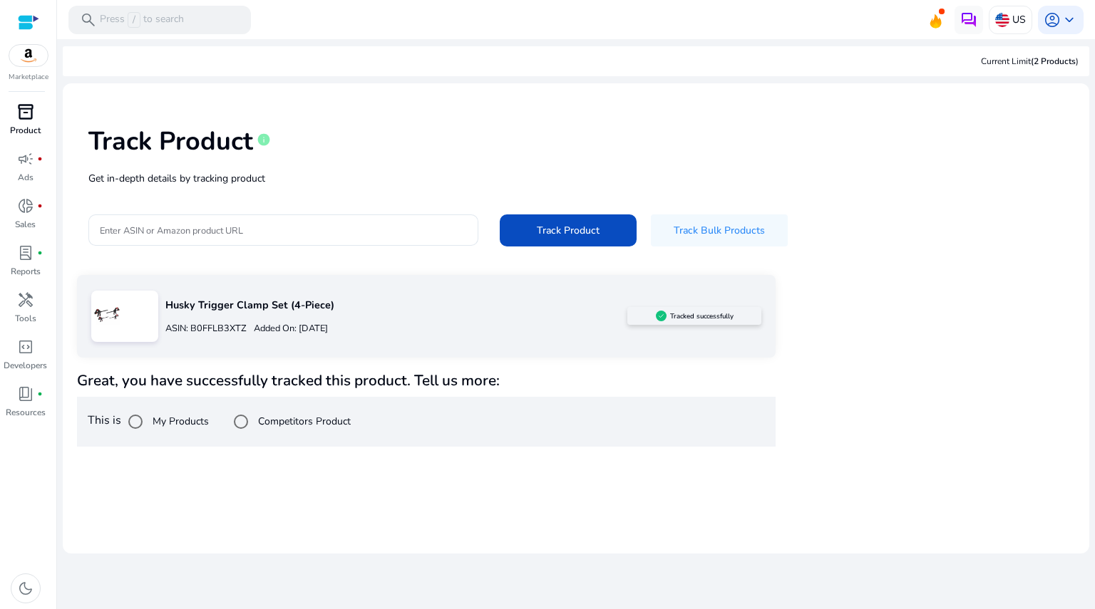
click at [26, 127] on p "Product" at bounding box center [25, 130] width 31 height 13
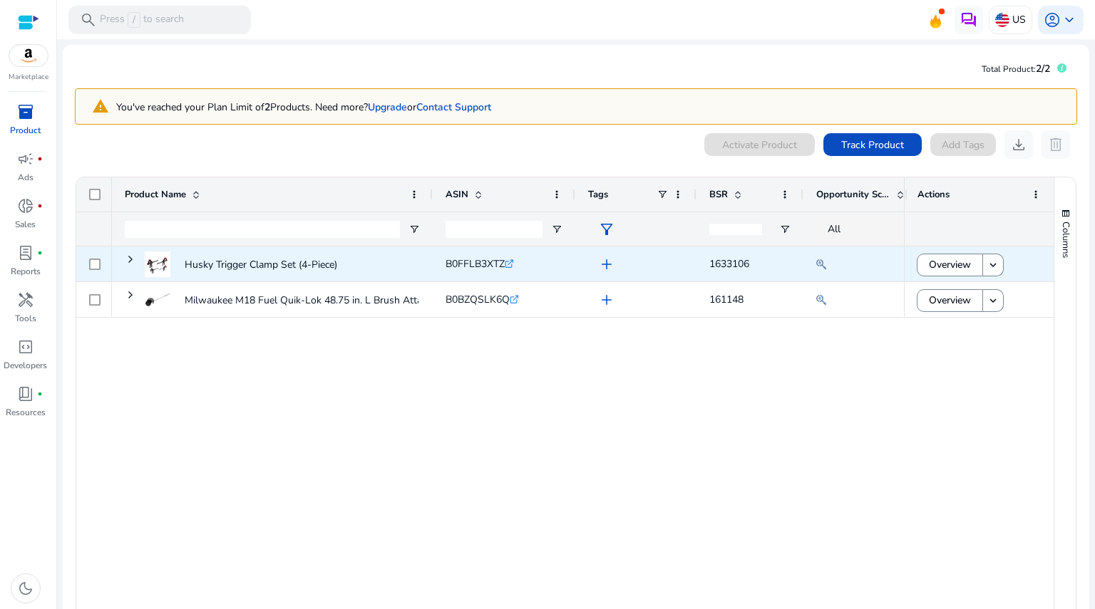
click at [379, 259] on span "Husky Trigger Clamp Set (4-Piece)" at bounding box center [272, 264] width 295 height 38
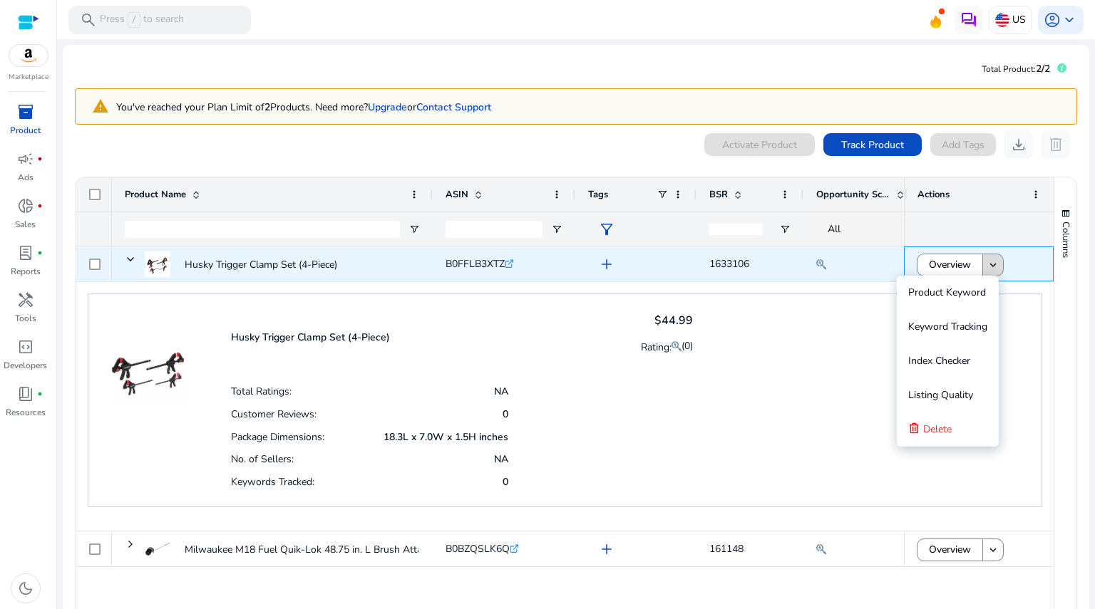
click at [991, 256] on span at bounding box center [993, 265] width 20 height 34
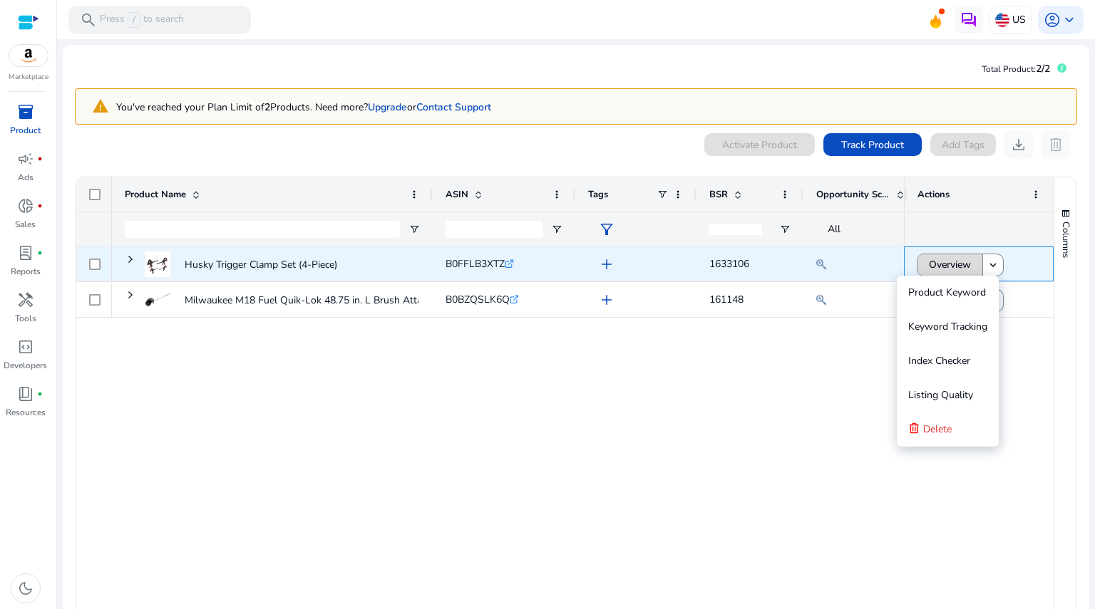
click at [951, 264] on span "Overview" at bounding box center [950, 264] width 42 height 29
